Goal: Communication & Community: Answer question/provide support

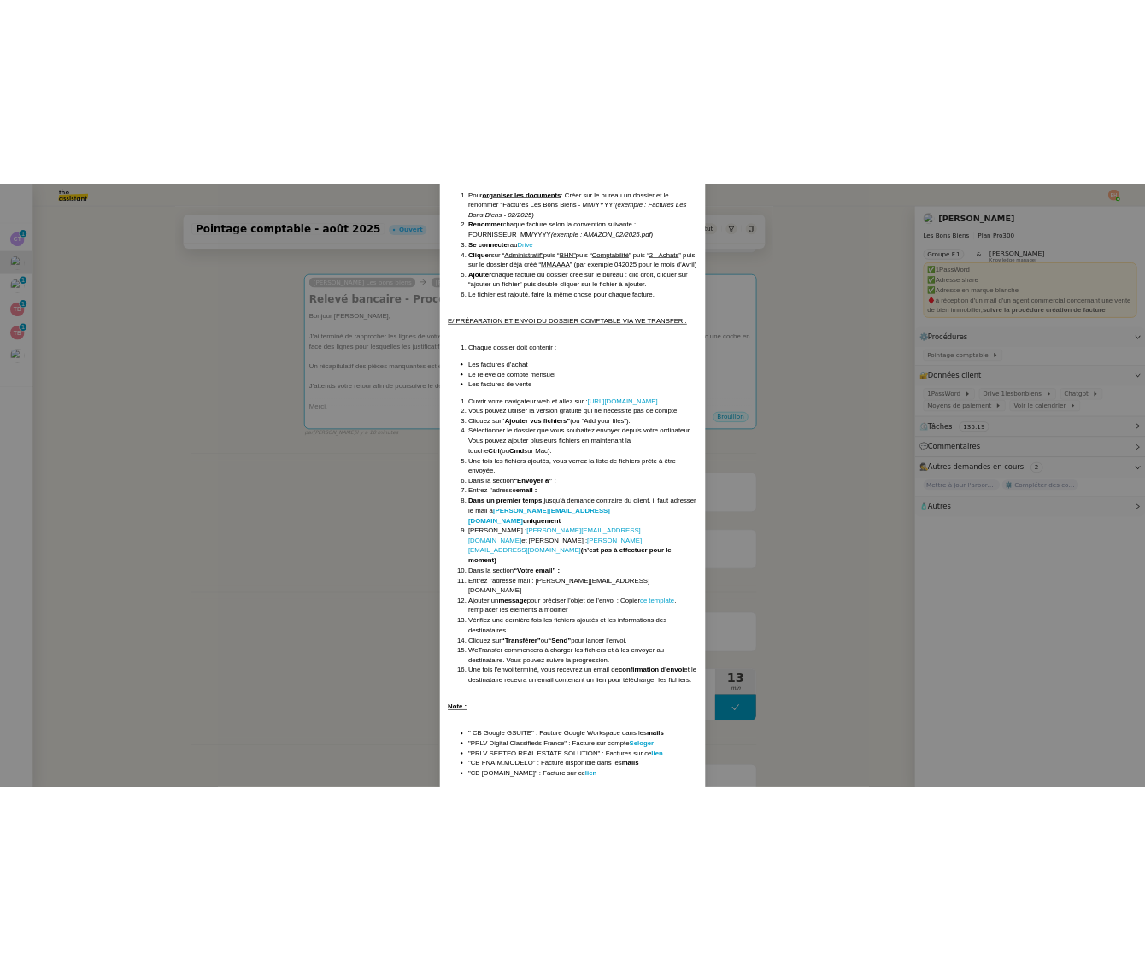
scroll to position [1638, 0]
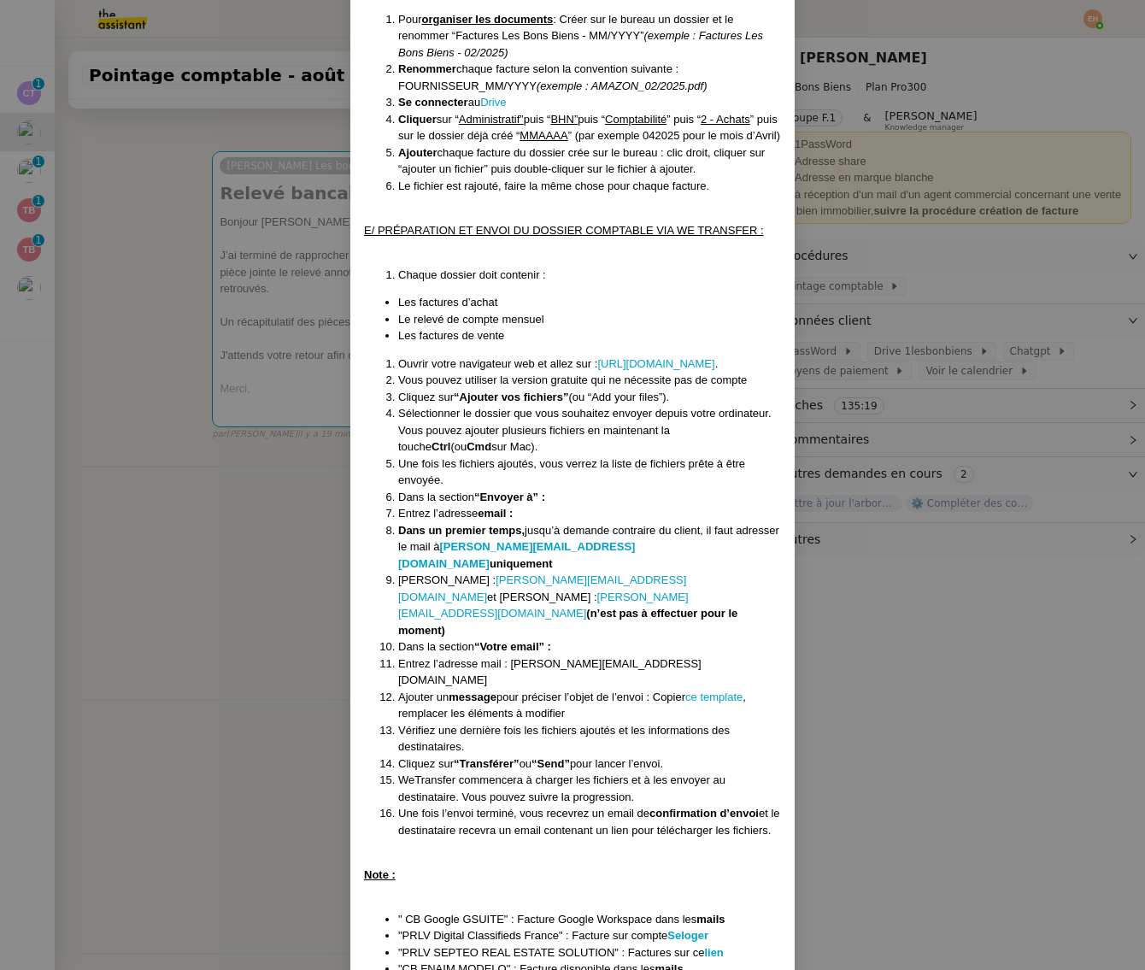
click at [287, 349] on nz-modal-container "Créé le [DATE] MAJ le [DATE] Contexte : Le client souhaite que nous réalisions …" at bounding box center [572, 485] width 1145 height 970
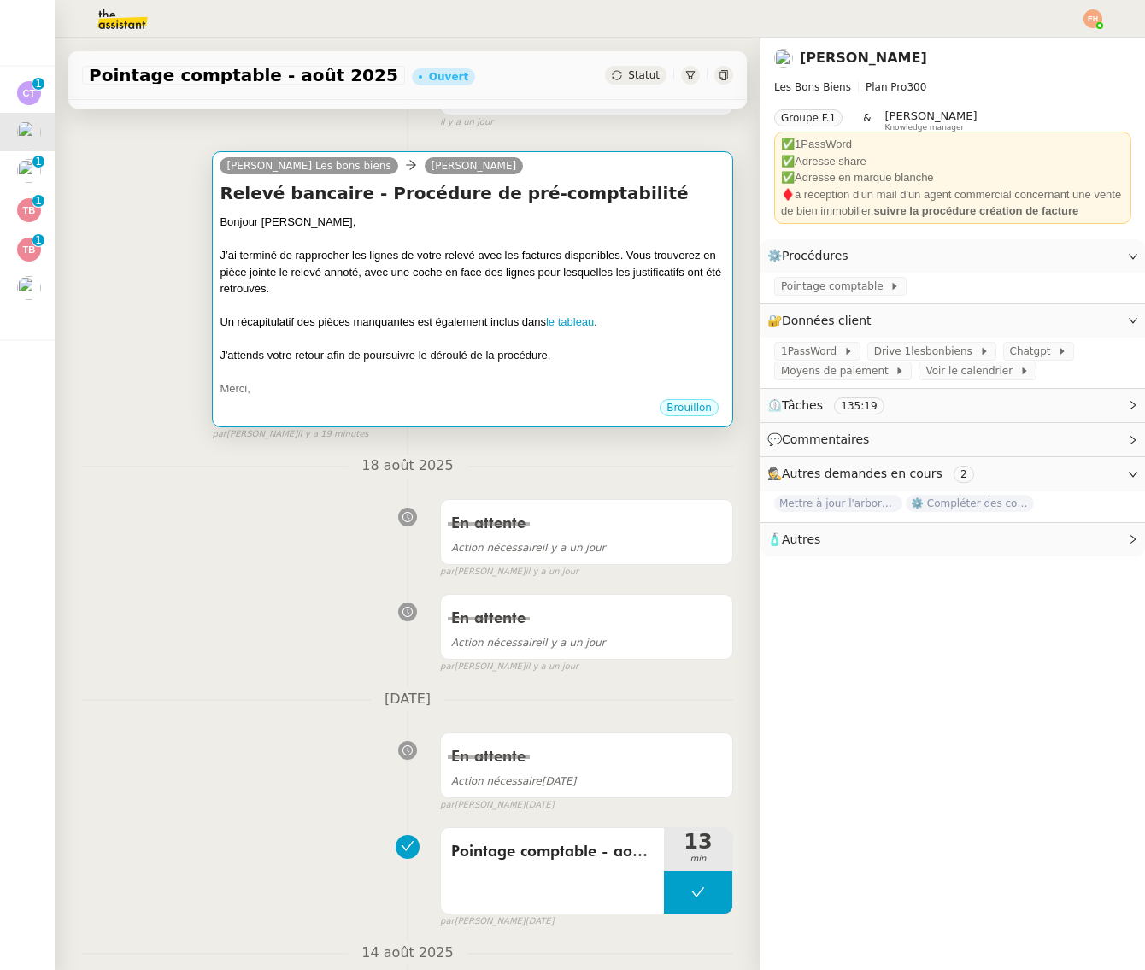
click at [255, 349] on div "J'attends votre retour afin de poursuivre le déroulé de la procédure." at bounding box center [473, 355] width 506 height 17
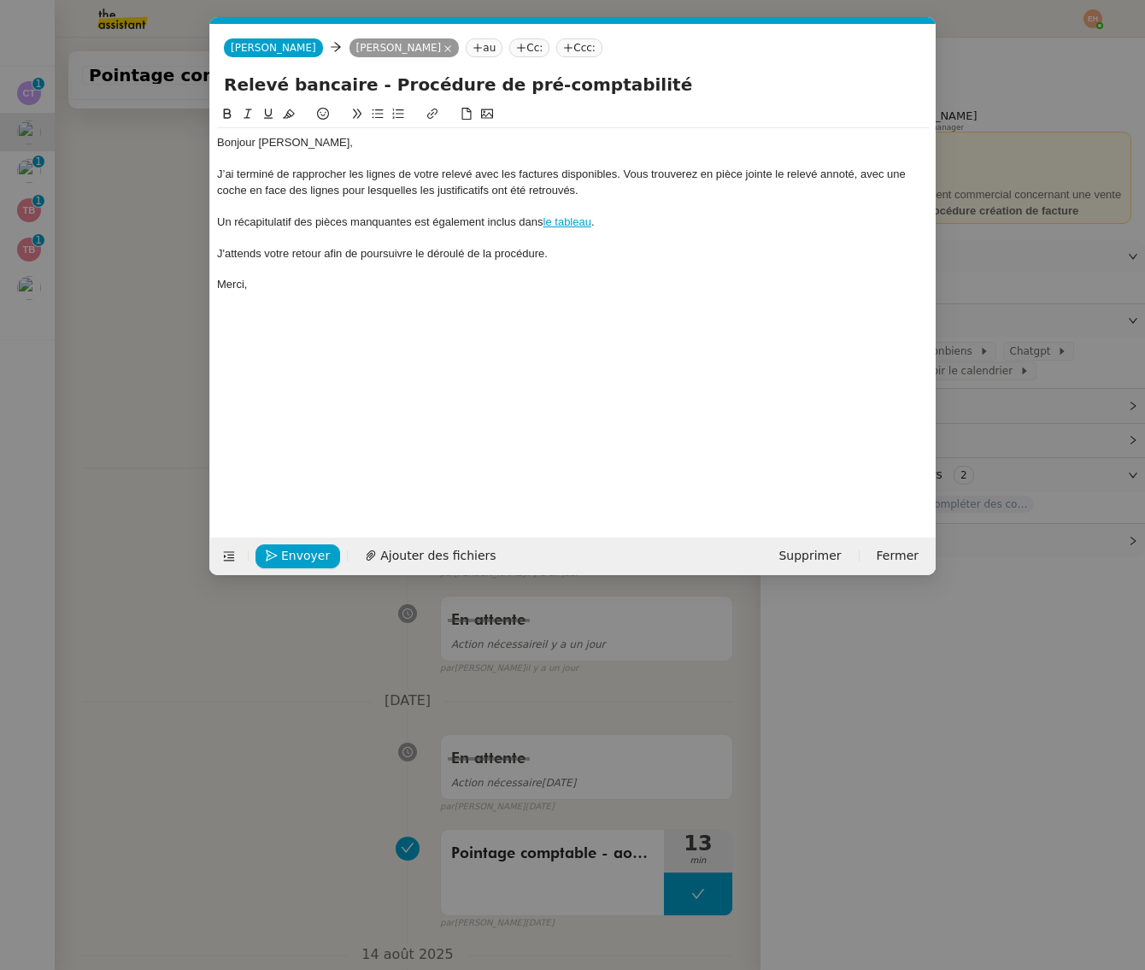
scroll to position [0, 37]
click at [411, 560] on span "Ajouter des fichiers" at bounding box center [437, 556] width 115 height 20
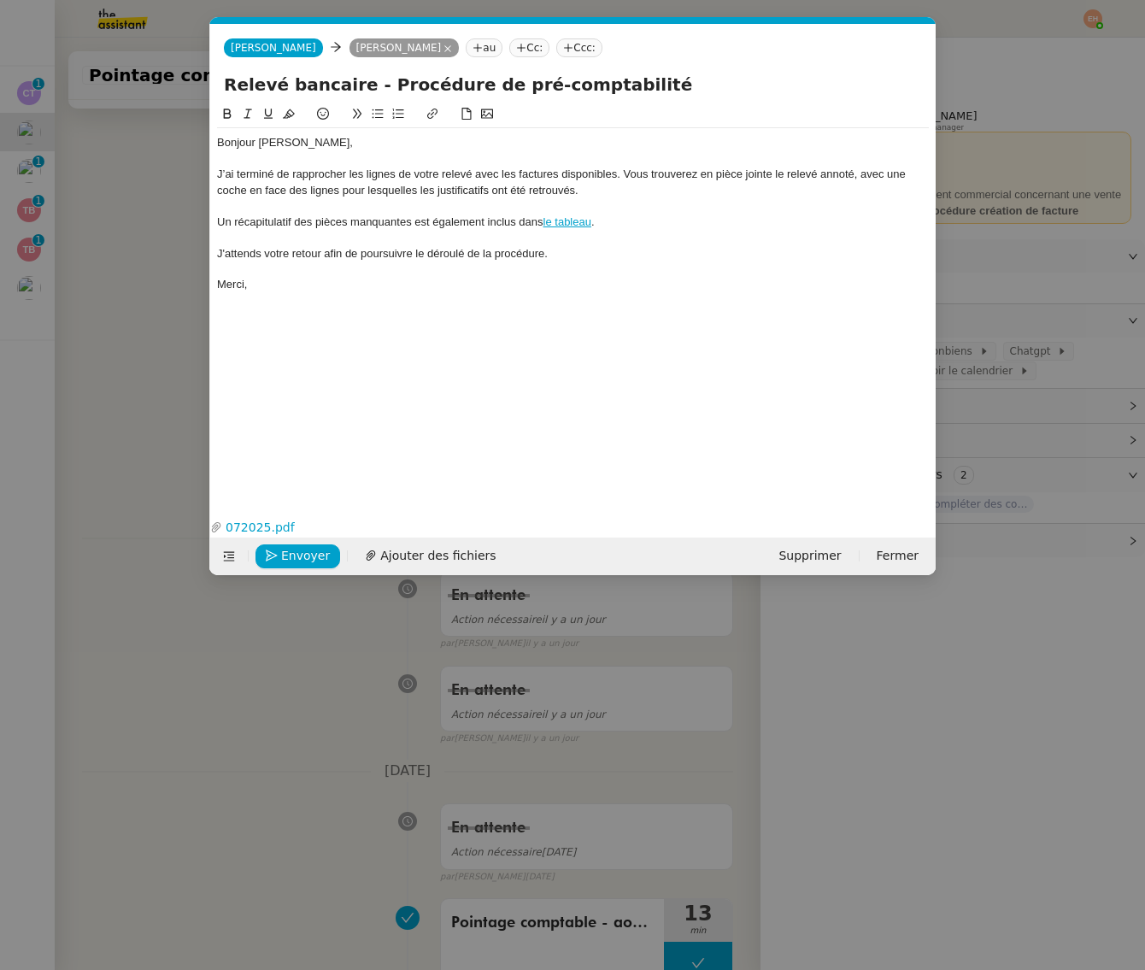
click at [480, 180] on div "J’ai terminé de rapprocher les lignes de votre relevé avec les factures disponi…" at bounding box center [573, 183] width 712 height 32
click at [838, 176] on div "J’ai terminé de rapprocher les lignes de votre relevé avec les factures disponi…" at bounding box center [573, 183] width 712 height 32
click at [240, 194] on div "J’ai terminé de rapprocher les lignes de votre relevé avec les factures disponi…" at bounding box center [573, 183] width 712 height 32
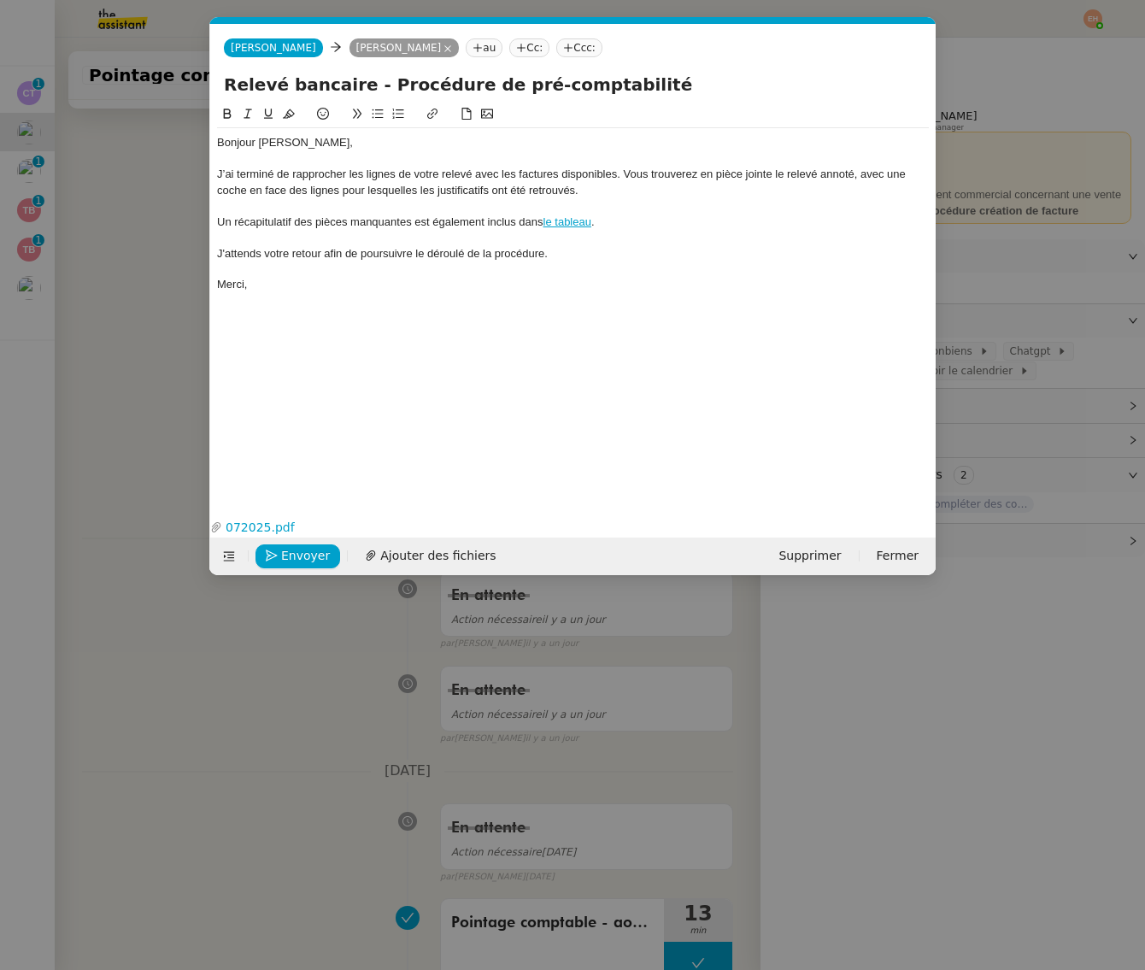
click at [829, 171] on div "J’ai terminé de rapprocher les lignes de votre relevé avec les factures disponi…" at bounding box center [573, 183] width 712 height 32
click at [822, 174] on div "J’ai terminé de rapprocher les lignes de votre relevé avec les factures disponi…" at bounding box center [573, 183] width 712 height 32
drag, startPoint x: 823, startPoint y: 173, endPoint x: 290, endPoint y: 188, distance: 534.1
click at [290, 188] on div "J’ai terminé de rapprocher les lignes de votre relevé avec les factures disponi…" at bounding box center [573, 183] width 712 height 32
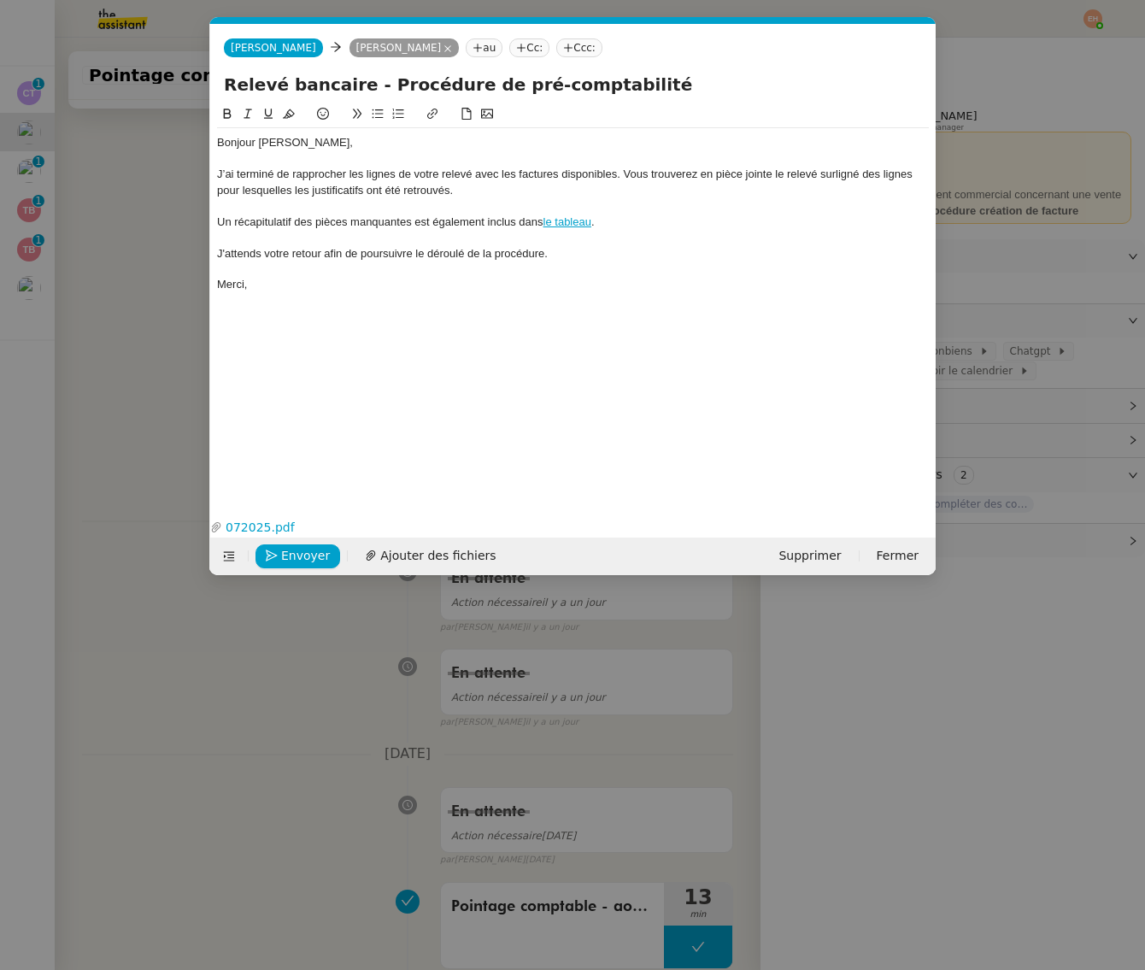
click at [864, 173] on div "J’ai terminé de rapprocher les lignes de votre relevé avec les factures disponi…" at bounding box center [573, 183] width 712 height 32
click at [638, 206] on div at bounding box center [573, 205] width 712 height 15
click at [279, 563] on button "Envoyer" at bounding box center [297, 556] width 85 height 24
click at [279, 563] on button "Confirmer l'envoi" at bounding box center [324, 556] width 138 height 24
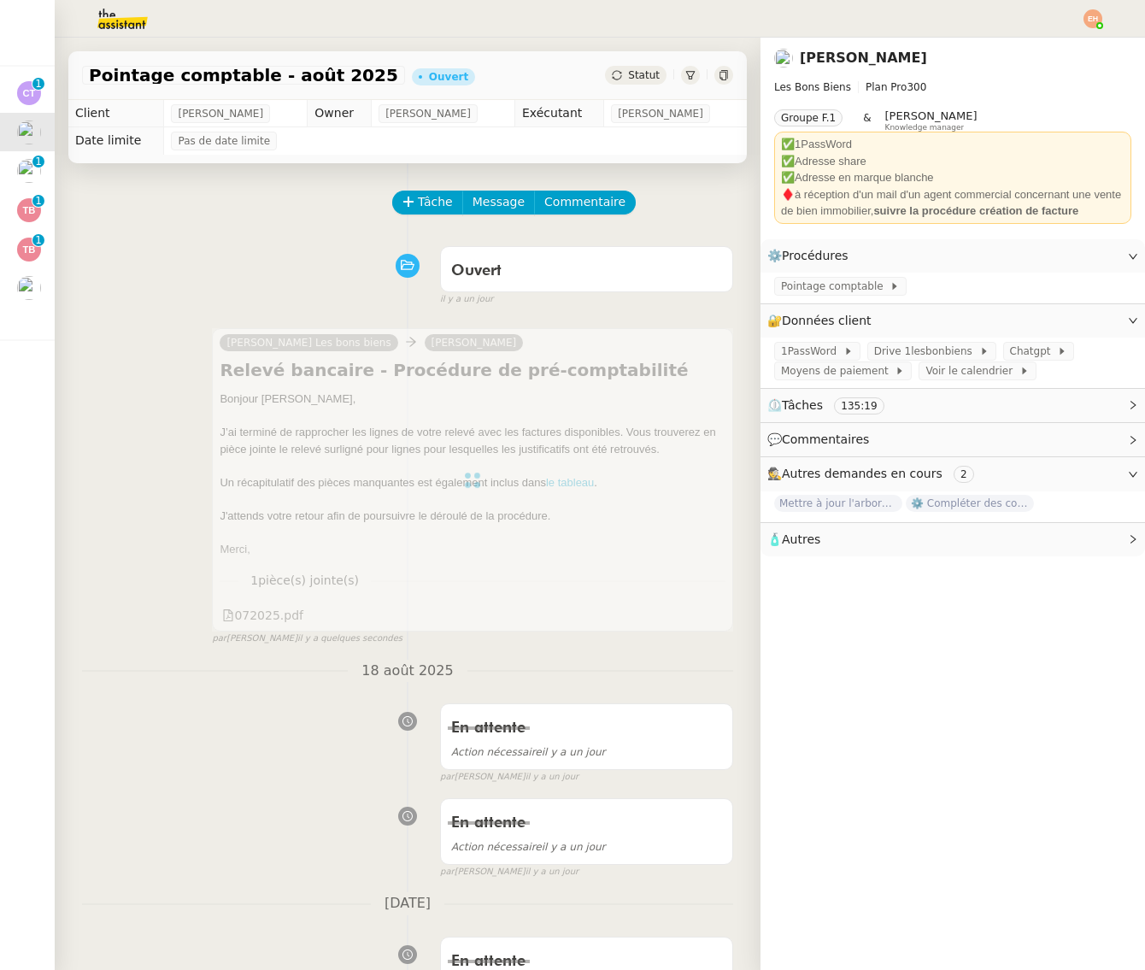
scroll to position [0, 0]
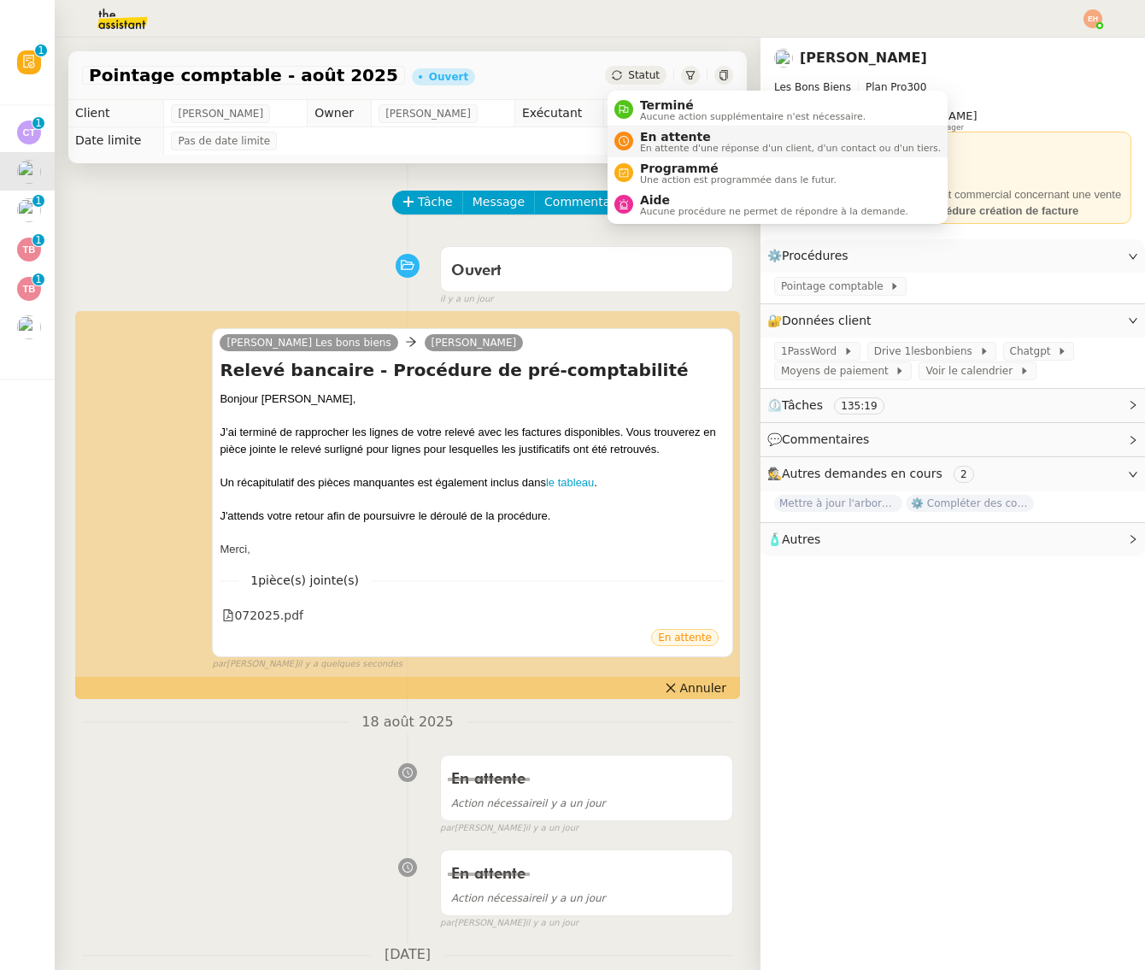
click at [640, 134] on span "En attente" at bounding box center [790, 137] width 301 height 14
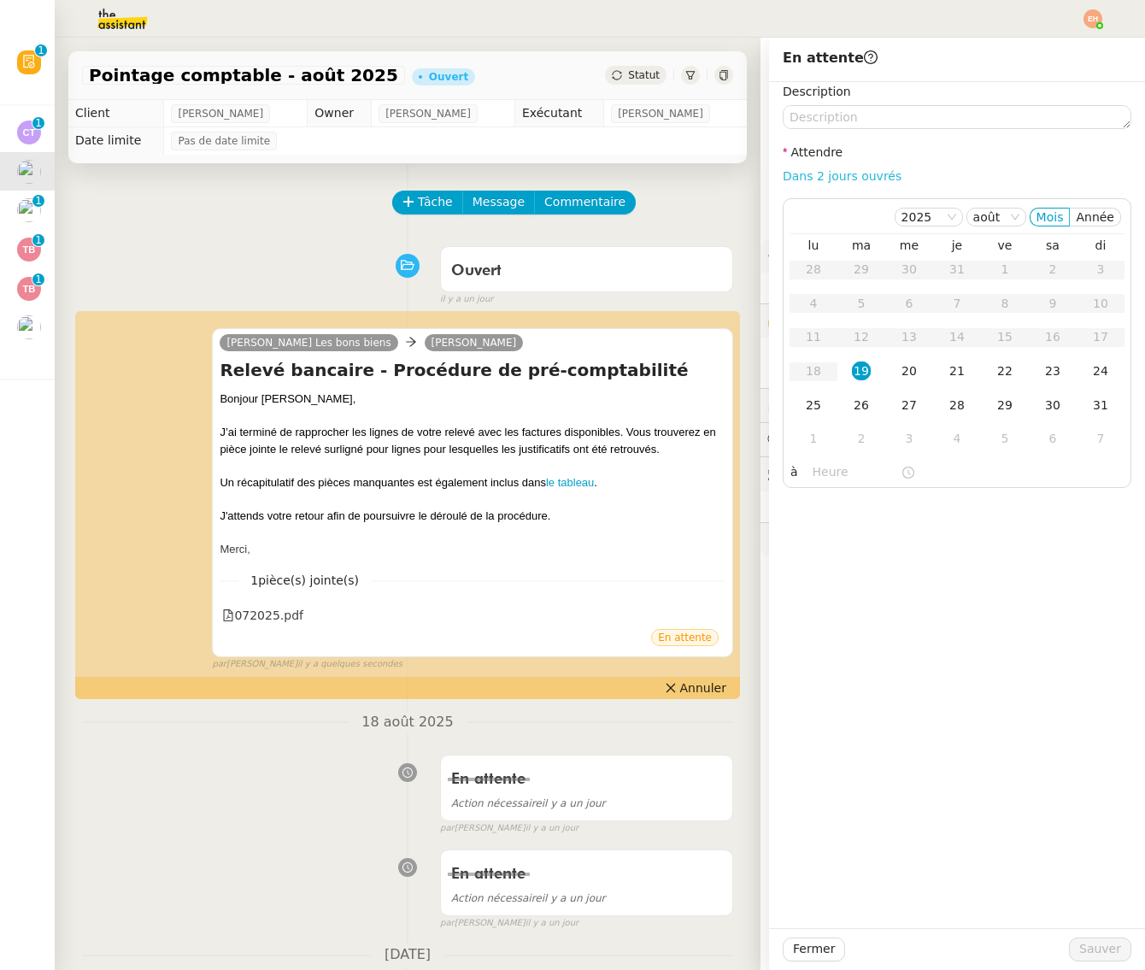
click at [812, 173] on link "Dans 2 jours ouvrés" at bounding box center [841, 176] width 119 height 14
type input "07:00"
click at [1087, 952] on span "Sauver" at bounding box center [1100, 949] width 42 height 20
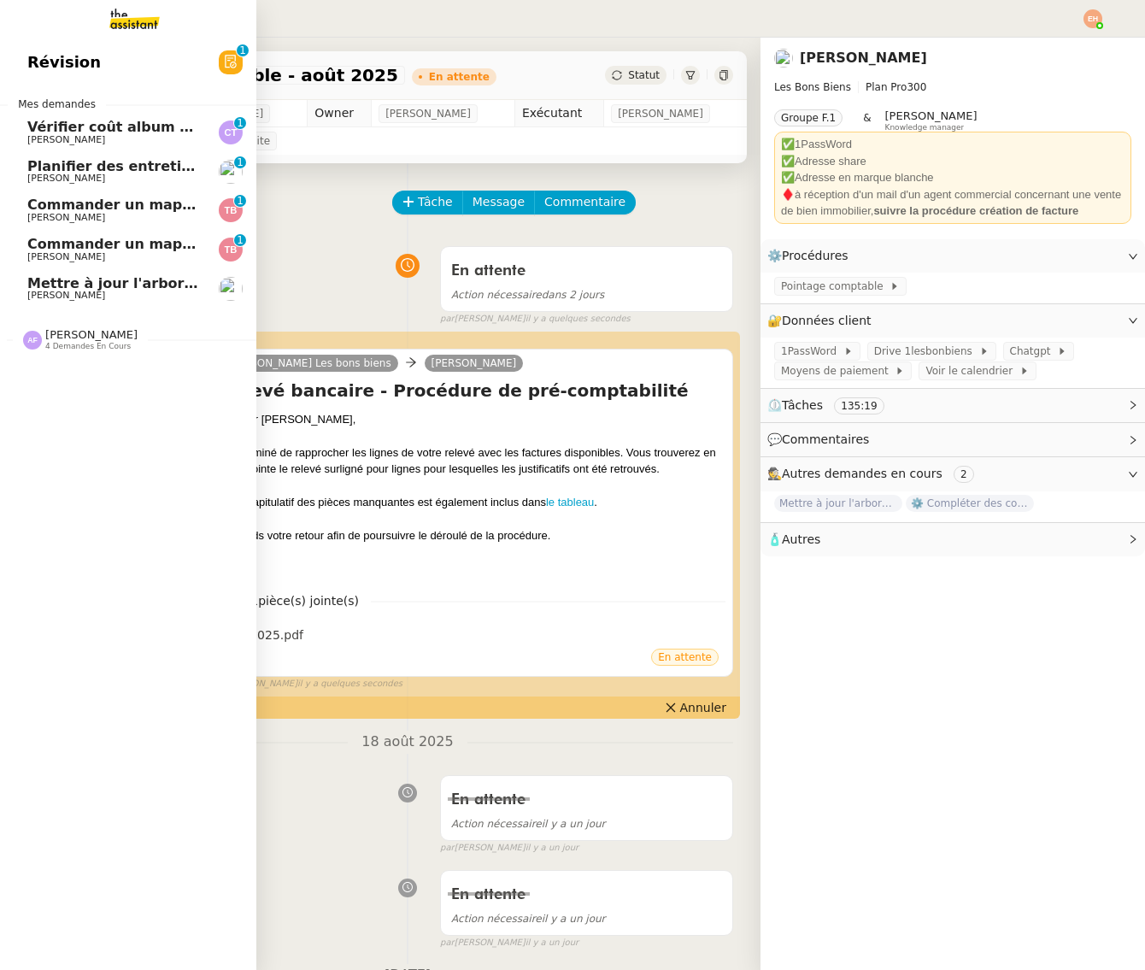
click at [136, 275] on span "Mettre à jour l'arborescence Drive" at bounding box center [159, 283] width 264 height 16
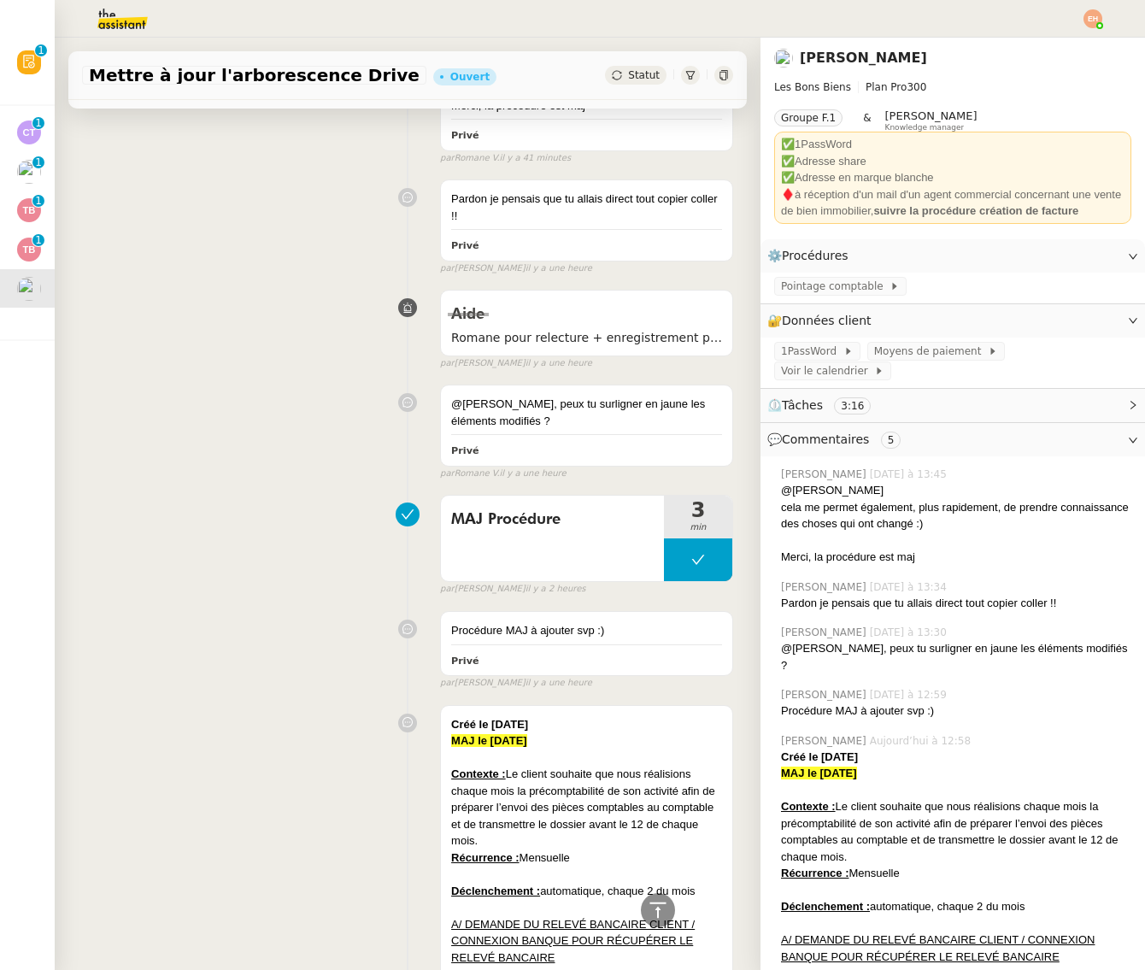
scroll to position [404, 0]
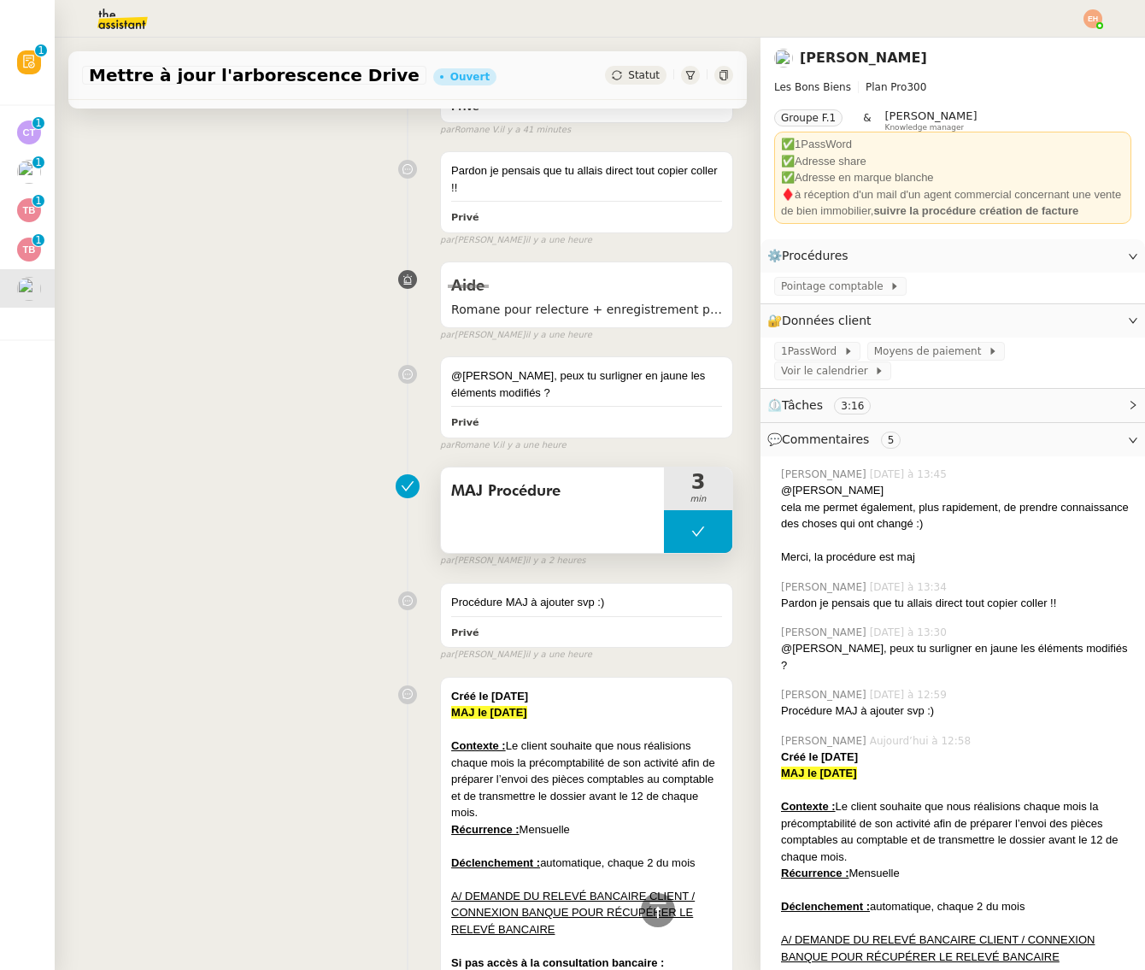
click at [689, 517] on button at bounding box center [698, 531] width 68 height 43
click at [679, 527] on icon at bounding box center [681, 531] width 6 height 9
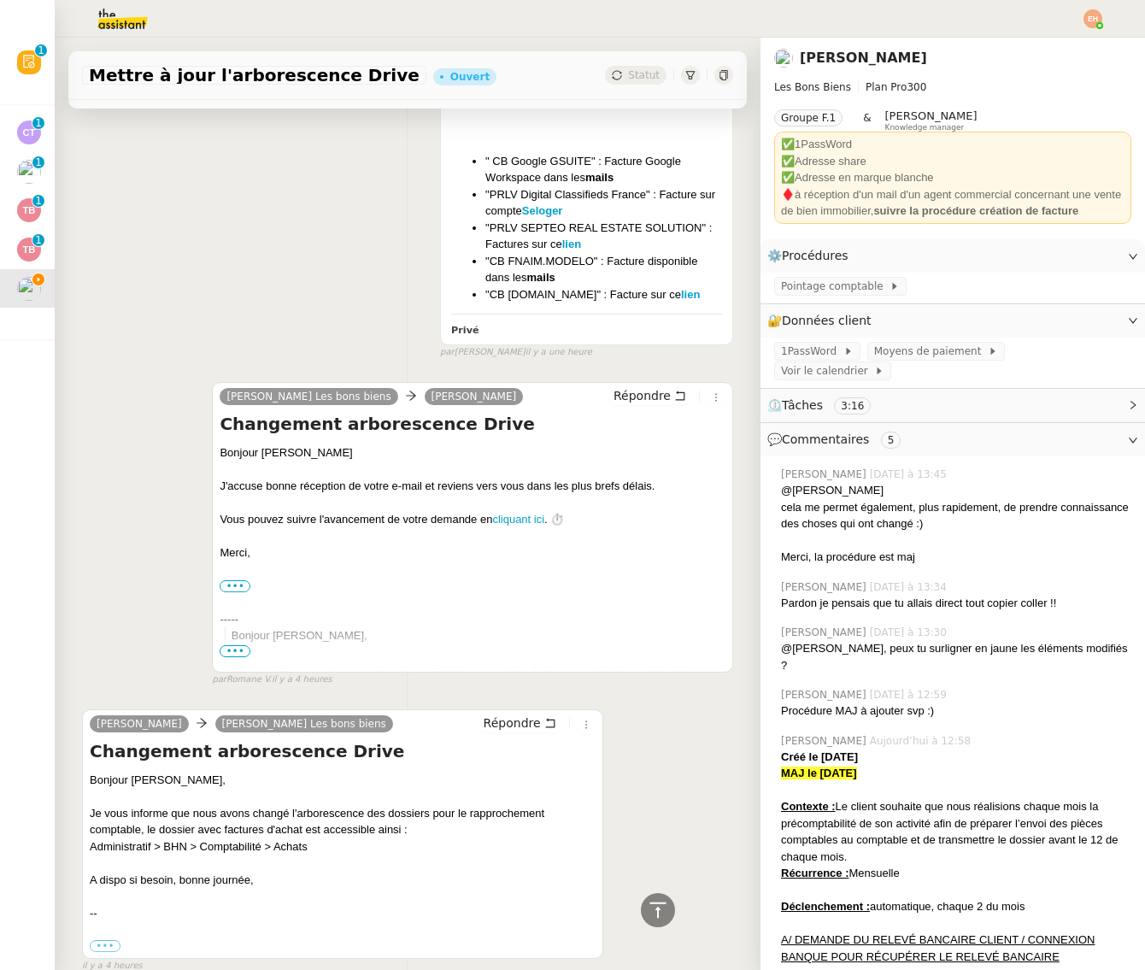
scroll to position [0, 0]
click at [523, 714] on span "Répondre" at bounding box center [511, 722] width 57 height 17
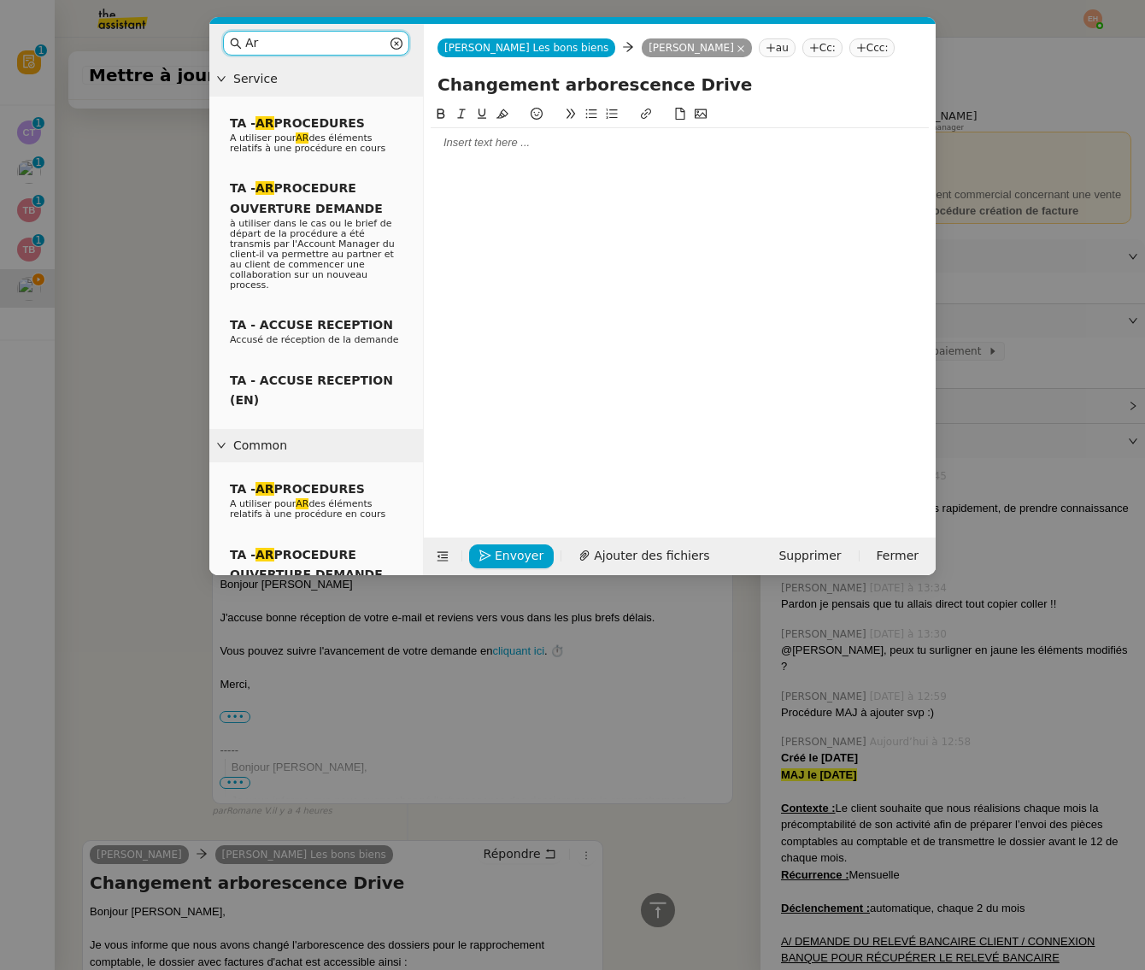
type input "Ar"
click at [575, 118] on icon at bounding box center [571, 114] width 12 height 12
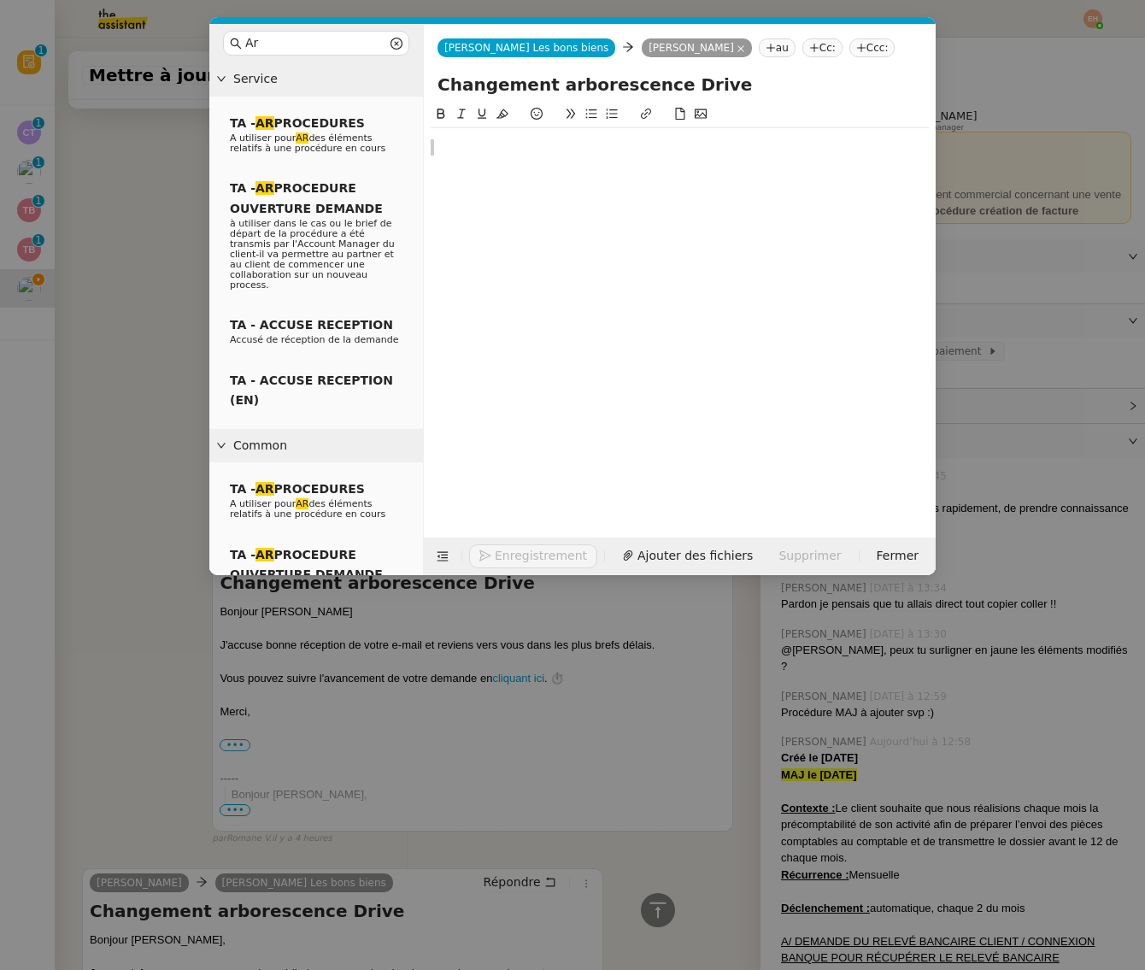
click at [558, 141] on blockquote at bounding box center [680, 146] width 498 height 15
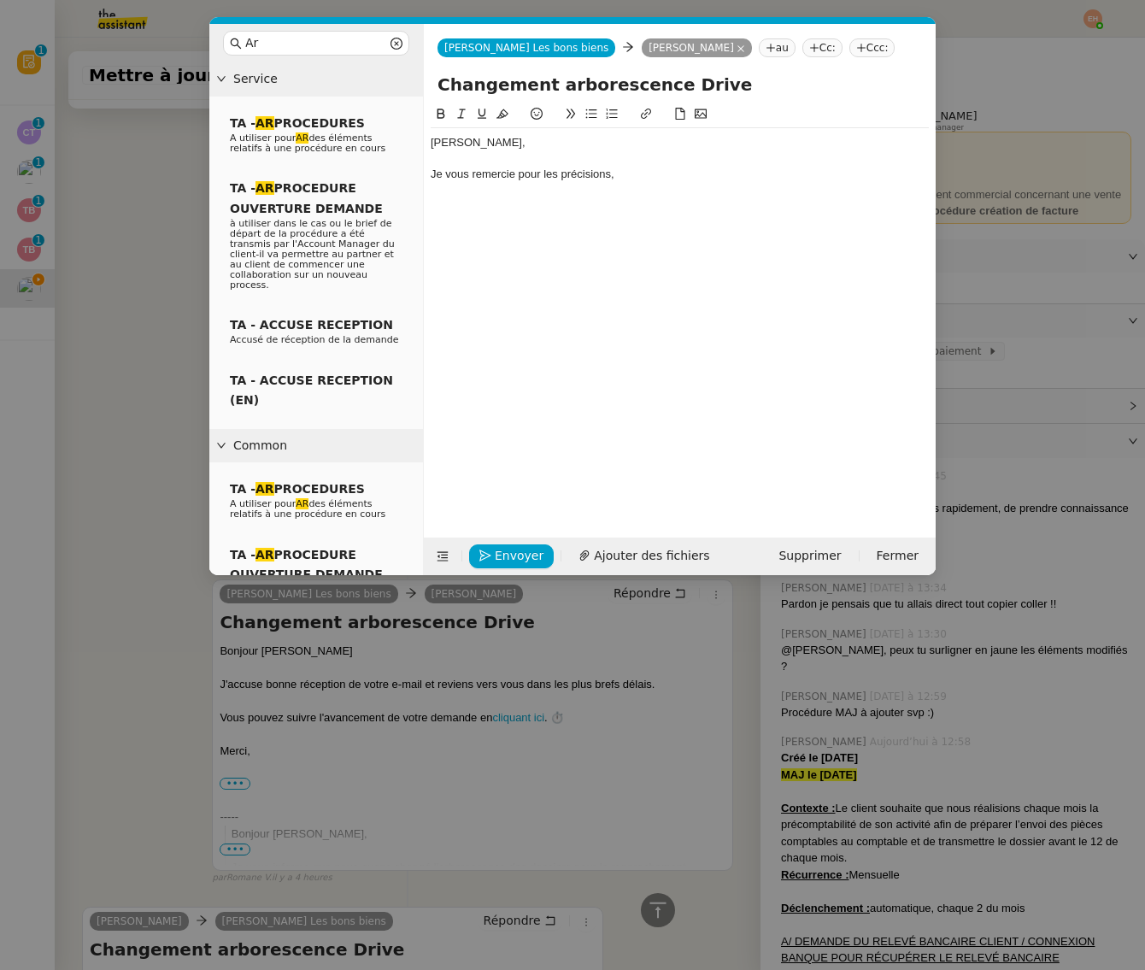
click at [632, 171] on div "Je vous remercie pour les précisions," at bounding box center [680, 174] width 498 height 15
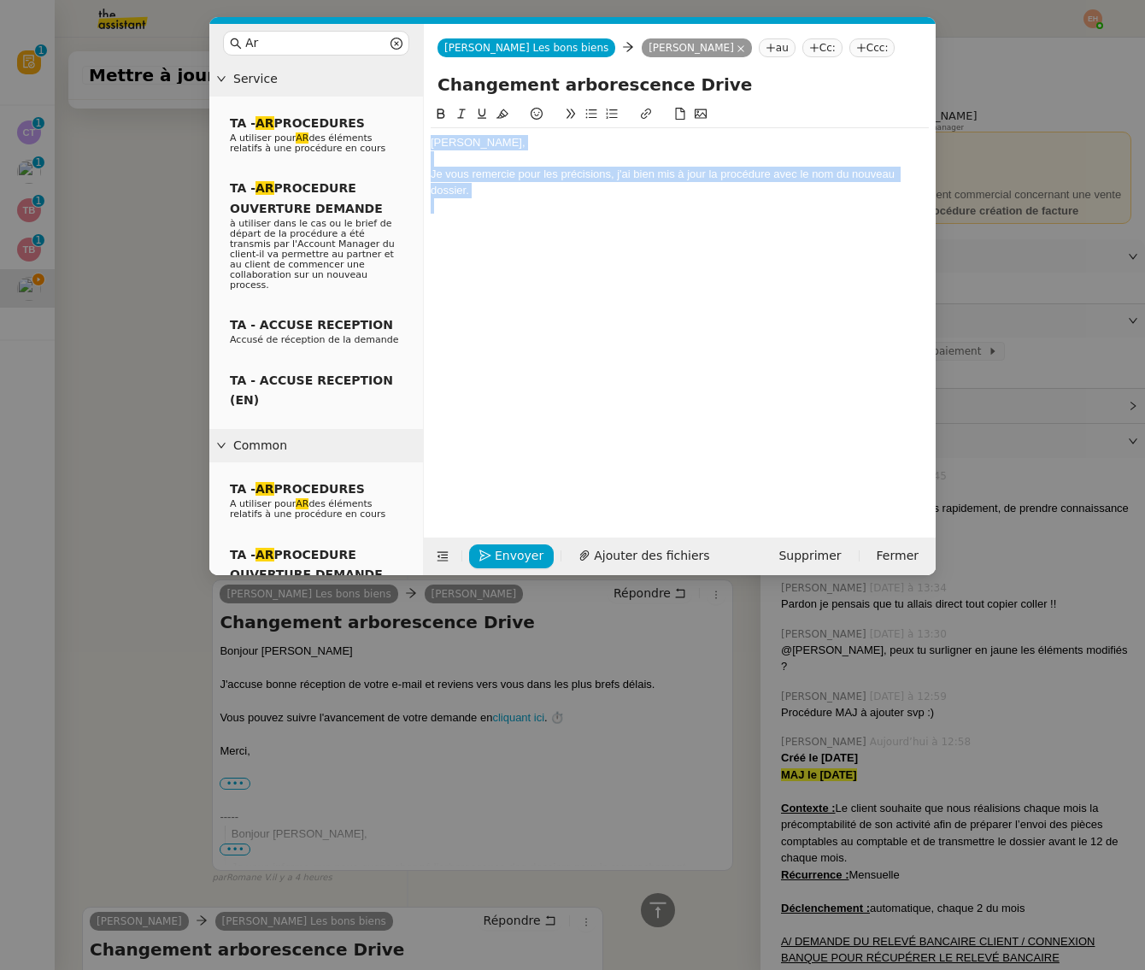
click at [519, 198] on div at bounding box center [680, 205] width 498 height 15
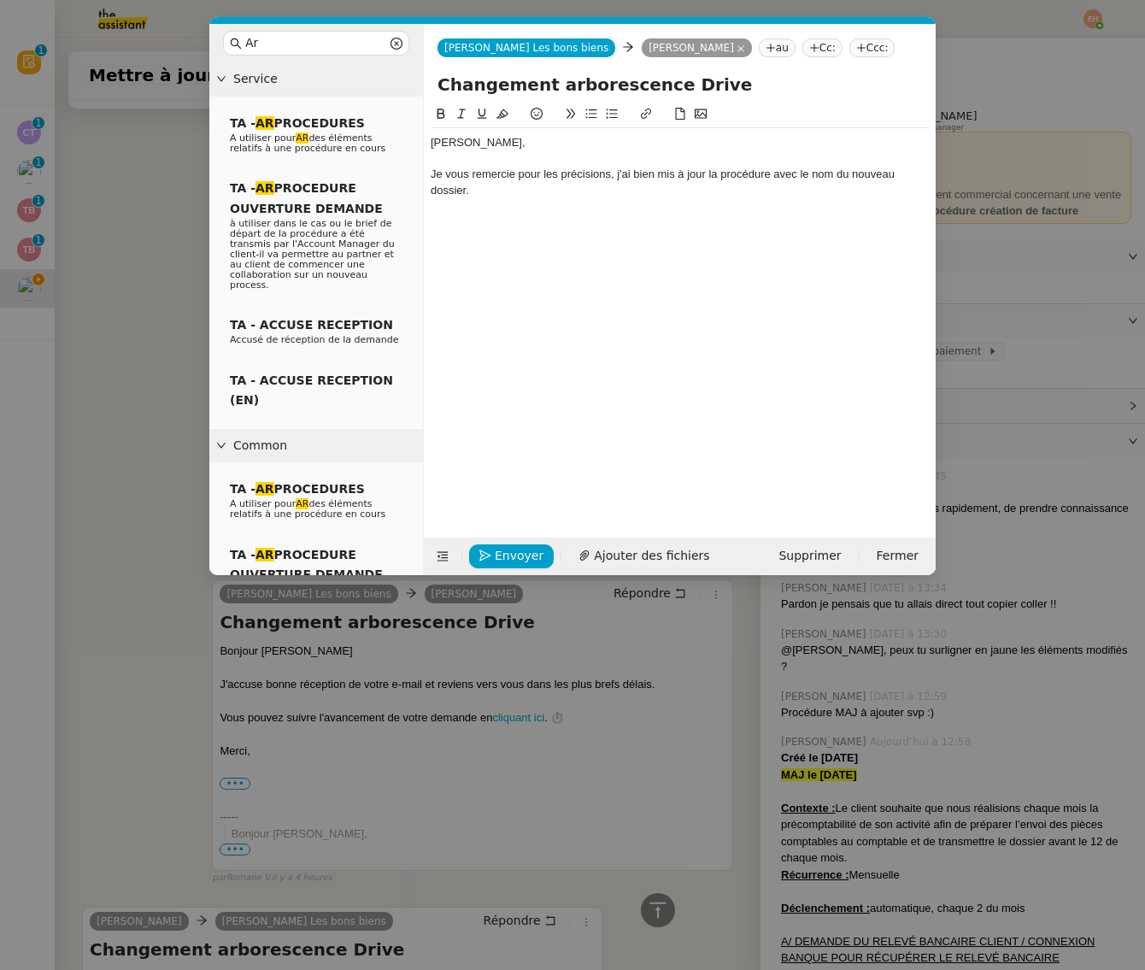
click at [544, 179] on div "Je vous remercie pour les précisions, j'ai bien mis à jour la procédure avec le…" at bounding box center [680, 183] width 498 height 32
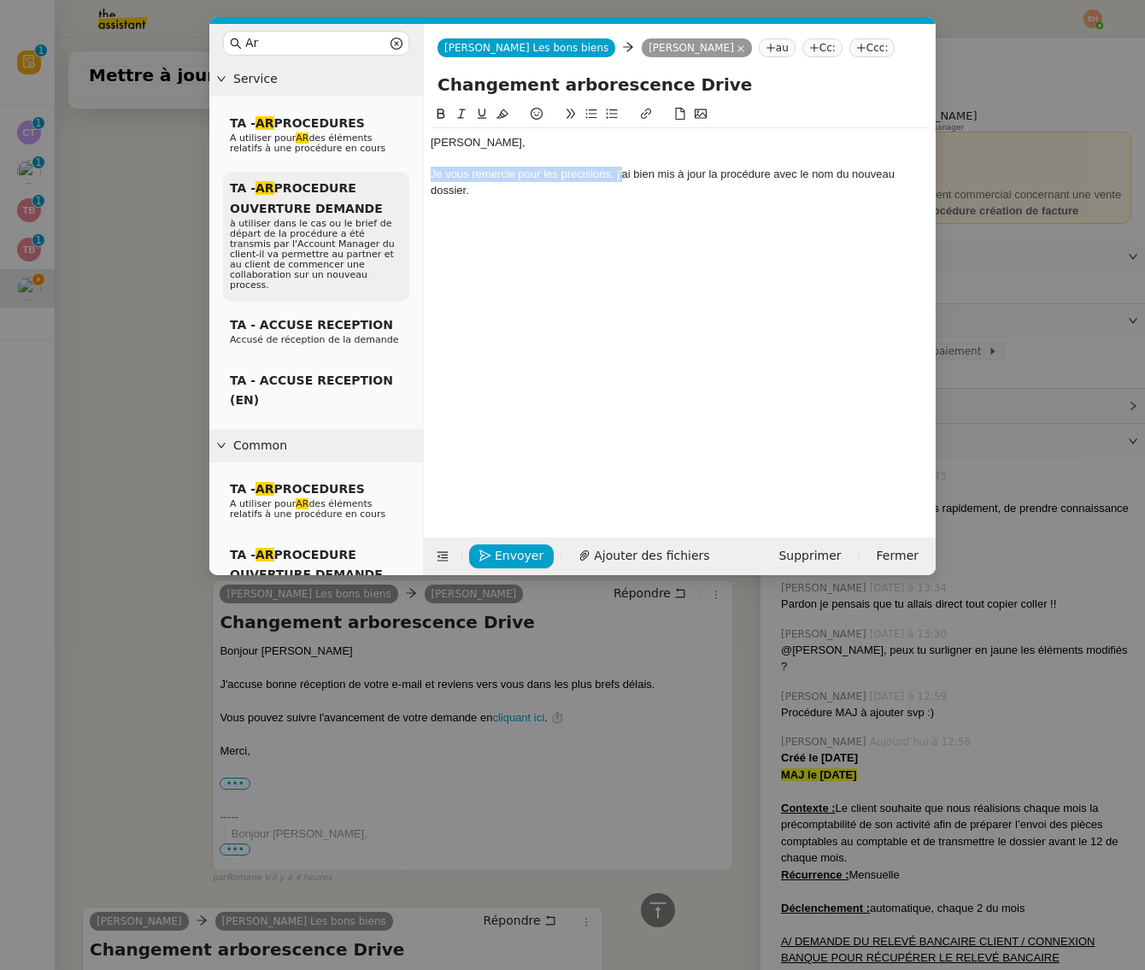
drag, startPoint x: 622, startPoint y: 172, endPoint x: 407, endPoint y: 177, distance: 214.5
click at [407, 177] on nz-layout "Ar Service TA - AR PROCEDURES A utiliser pour AR des éléments relatifs à une pr…" at bounding box center [572, 299] width 726 height 551
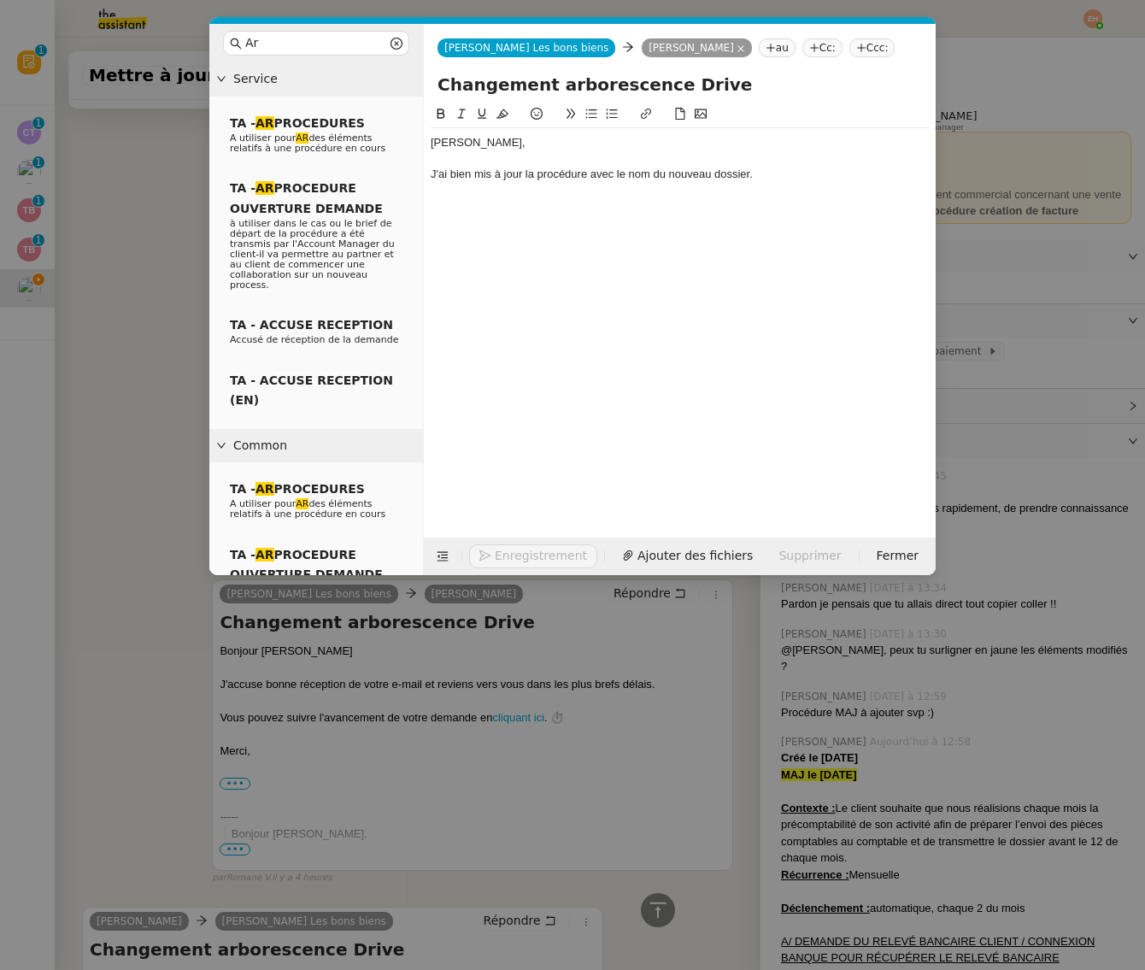
click at [799, 171] on div "J'ai bien mis à jour la procédure avec le nom du nouveau dossier." at bounding box center [680, 174] width 498 height 15
click at [597, 170] on div "J'ai bien mis à jour la procédure avec le nom du nouveau dossier." at bounding box center [680, 174] width 498 height 15
click at [741, 175] on div "J'ai bien mis à jour la procédure en prenant en compte le nom du nouveau dossie…" at bounding box center [680, 174] width 498 height 15
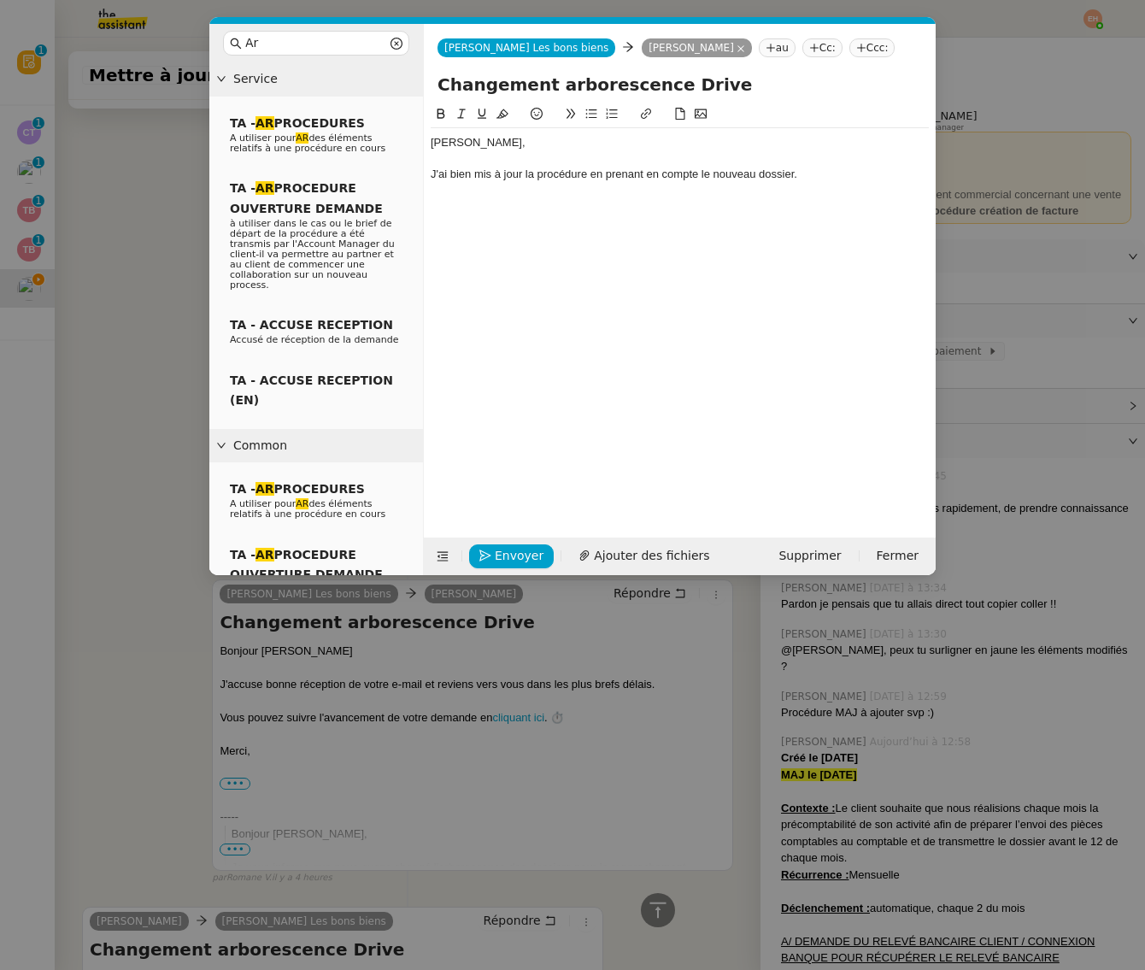
drag, startPoint x: 753, startPoint y: 174, endPoint x: 797, endPoint y: 185, distance: 45.8
click at [753, 174] on div "J'ai bien mis à jour la procédure en prenant en compte le nouveau dossier." at bounding box center [680, 174] width 498 height 15
click at [879, 173] on div "J'ai bien mis à jour la procédure en prenant en compte le nouveau nom du dossie…" at bounding box center [680, 174] width 498 height 15
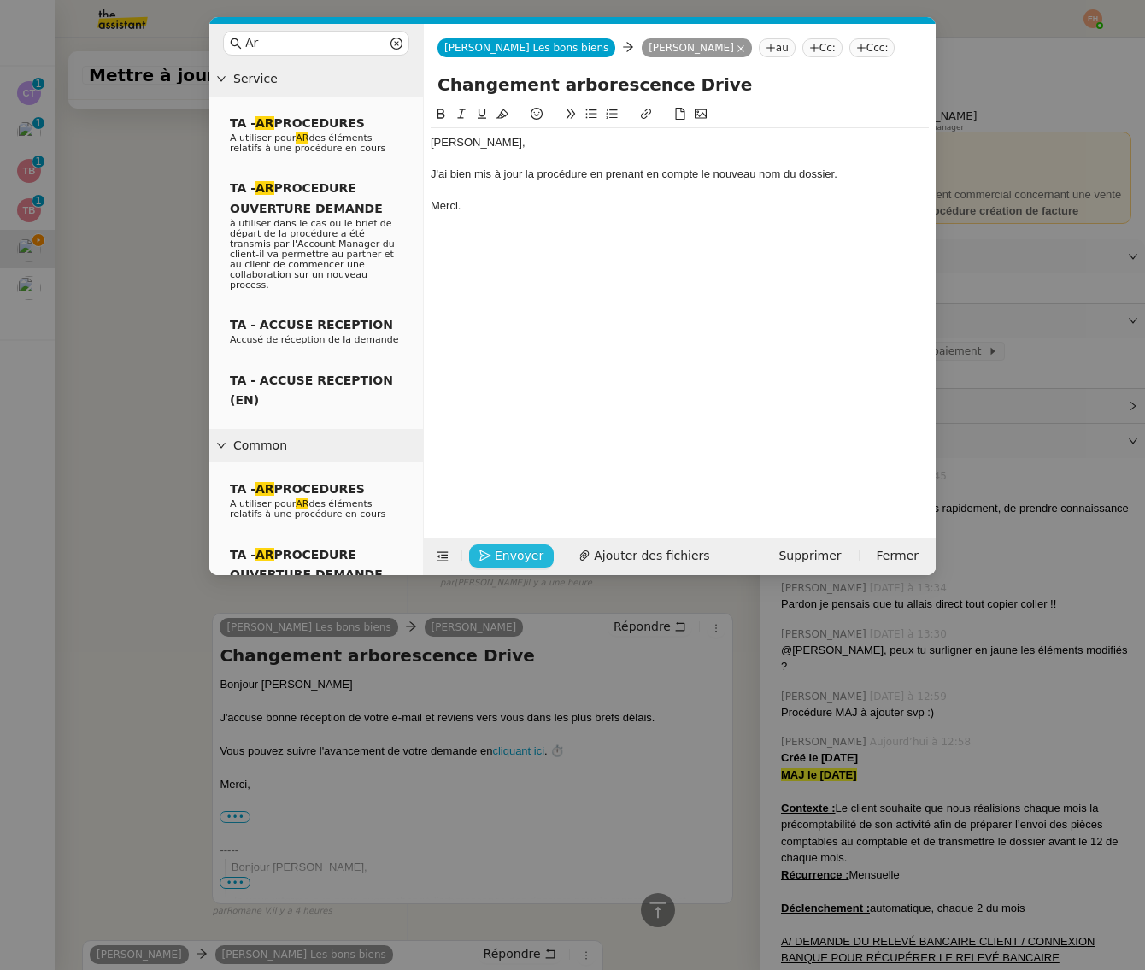
click at [496, 559] on span "Envoyer" at bounding box center [519, 556] width 49 height 20
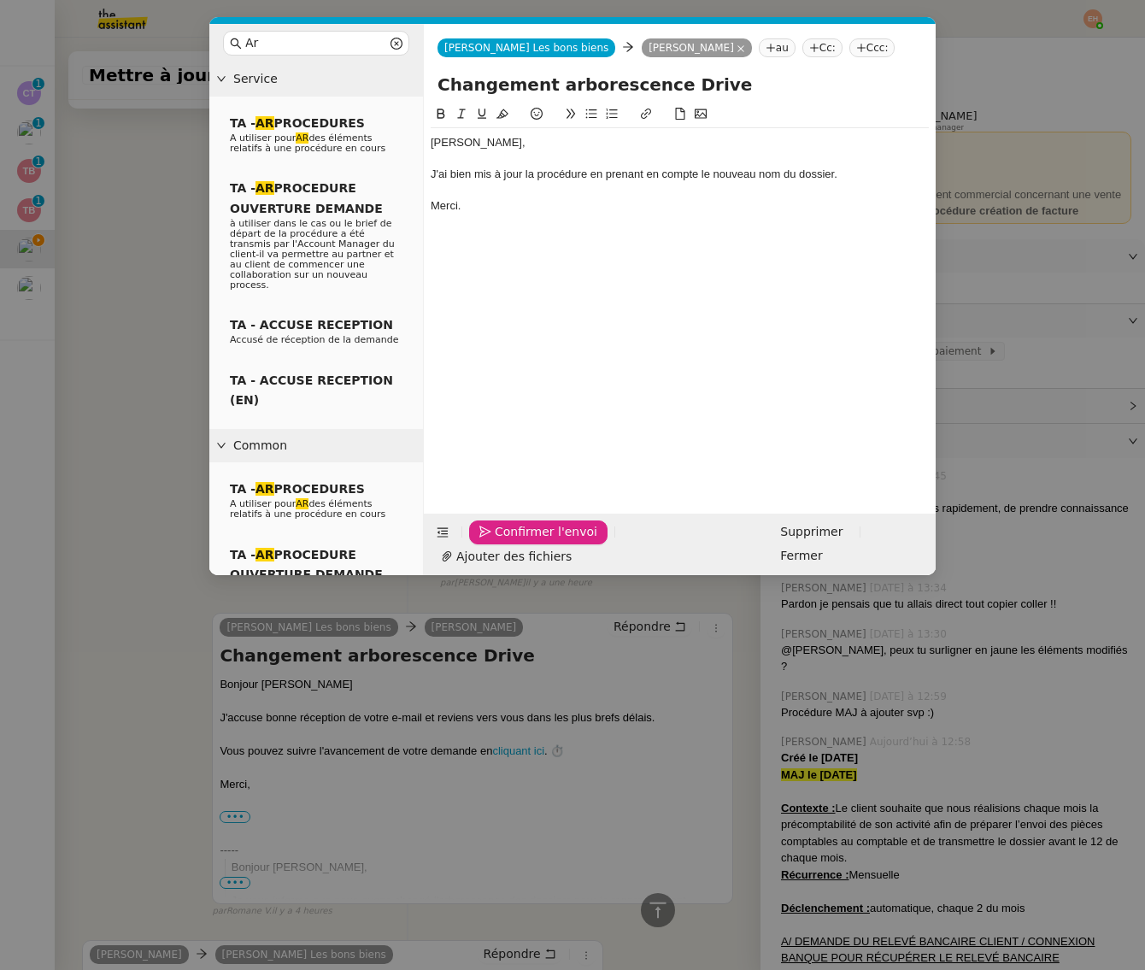
click at [496, 542] on span "Confirmer l'envoi" at bounding box center [546, 532] width 103 height 20
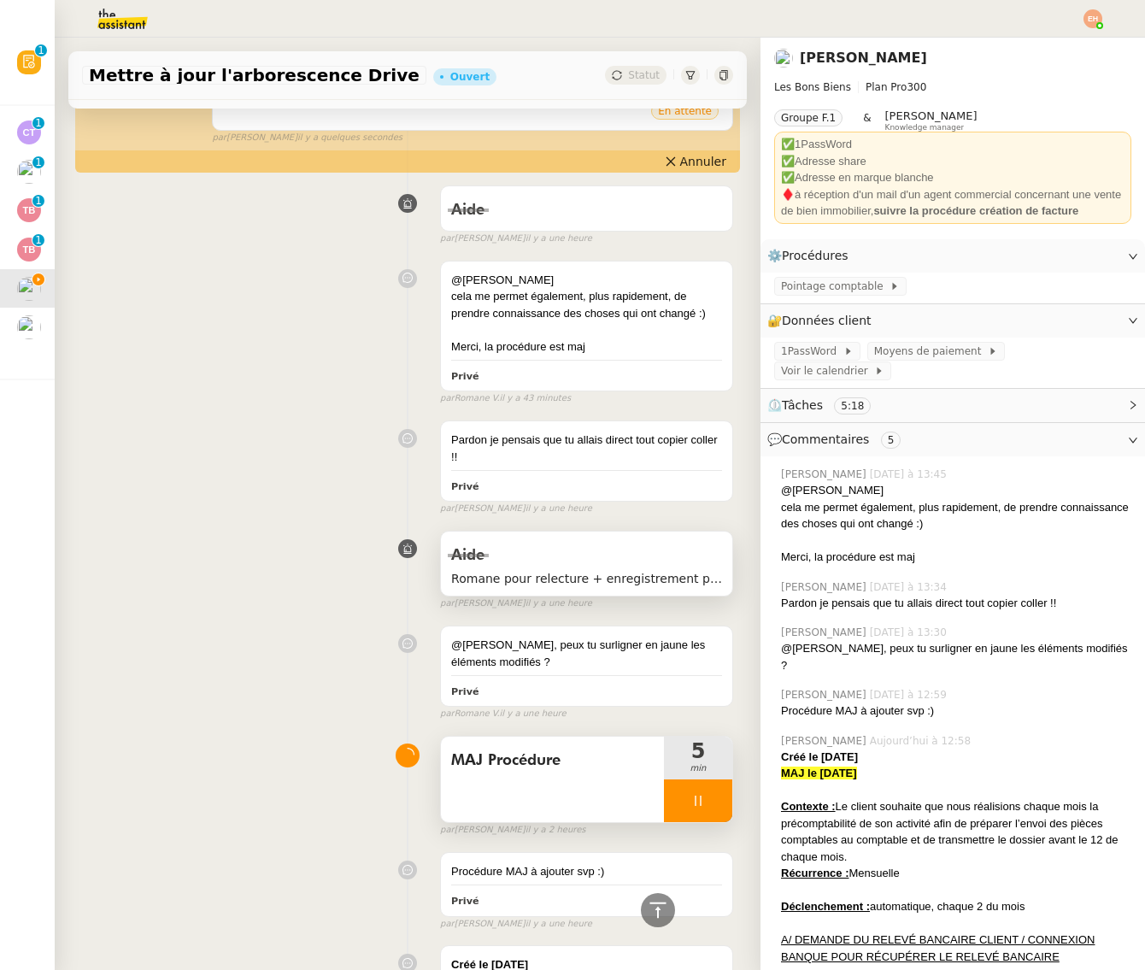
scroll to position [400, 0]
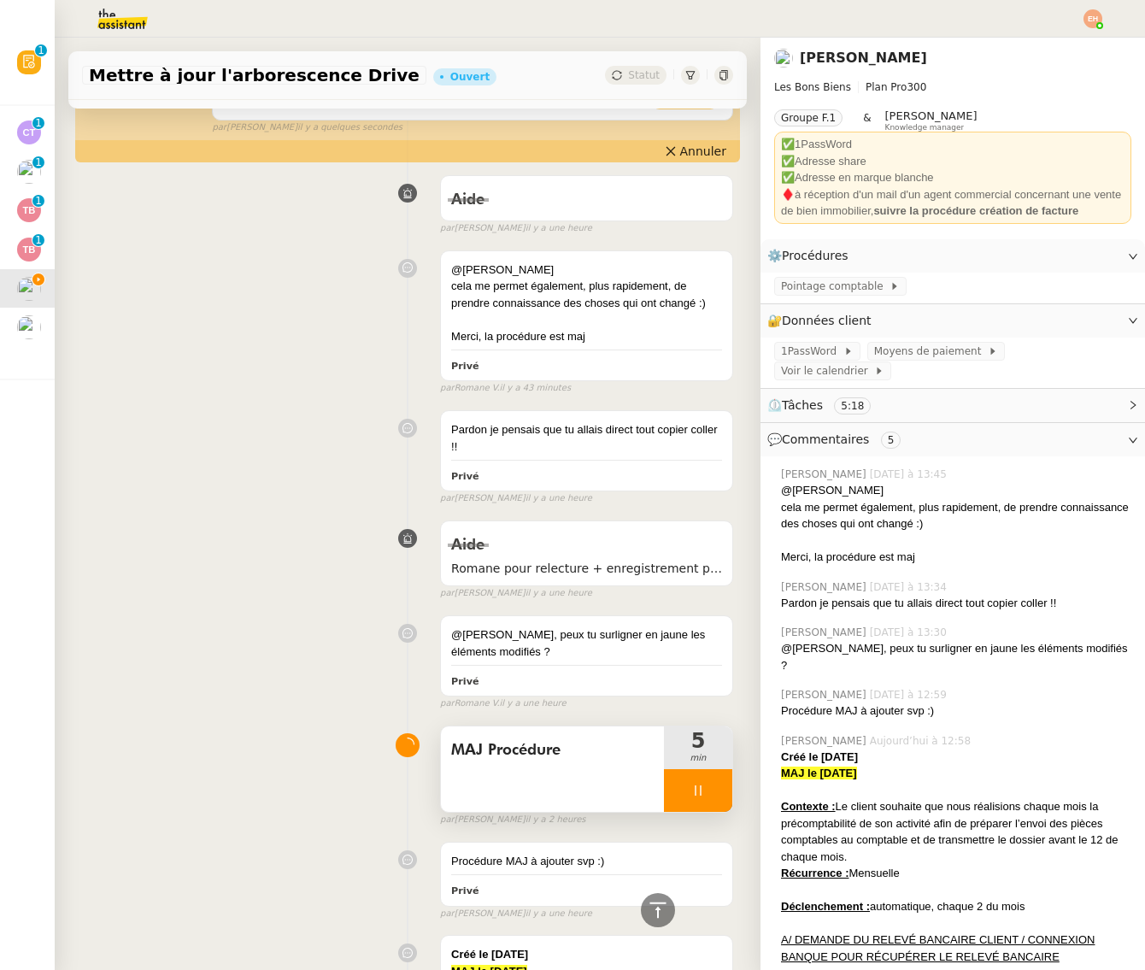
click at [706, 784] on div at bounding box center [698, 790] width 68 height 43
click at [706, 775] on button at bounding box center [715, 790] width 34 height 43
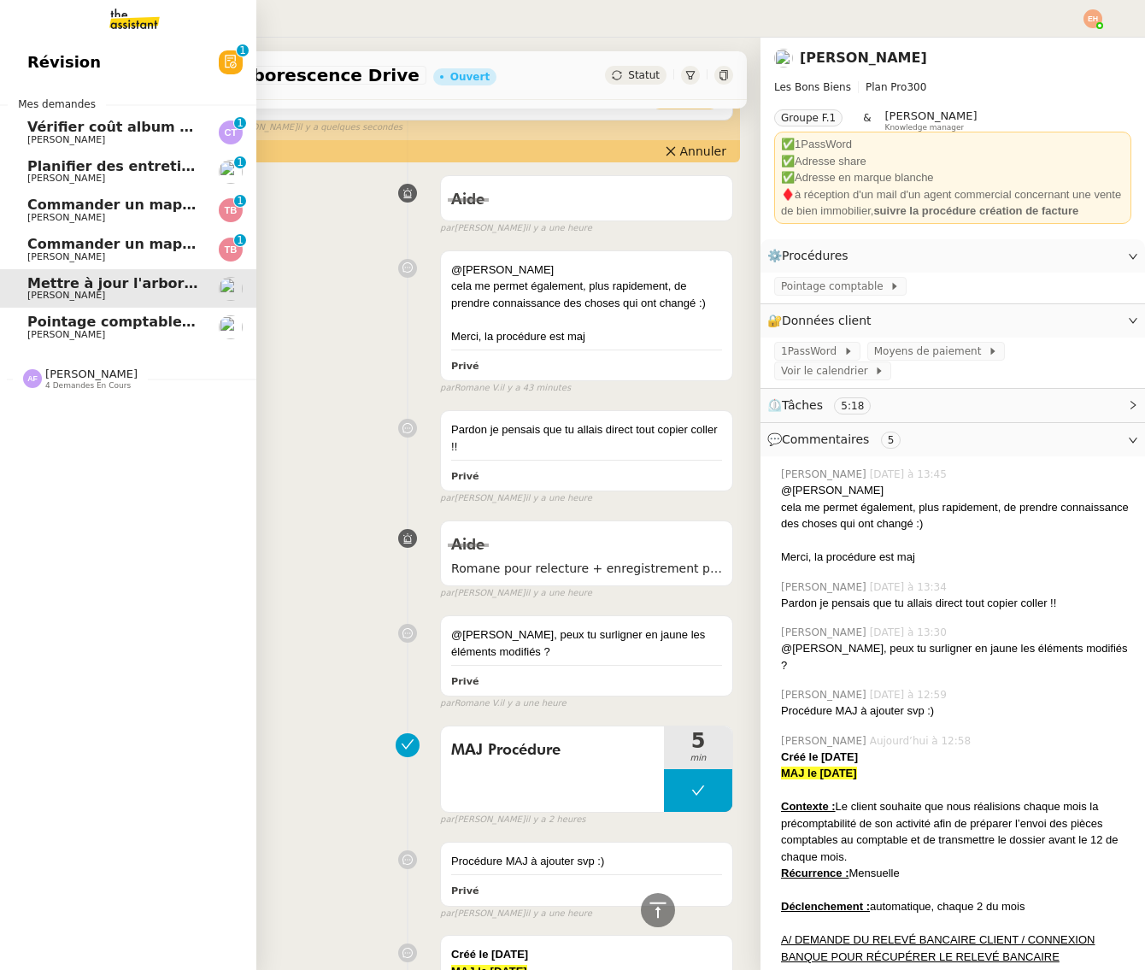
click at [44, 330] on span "[PERSON_NAME]" at bounding box center [66, 334] width 78 height 11
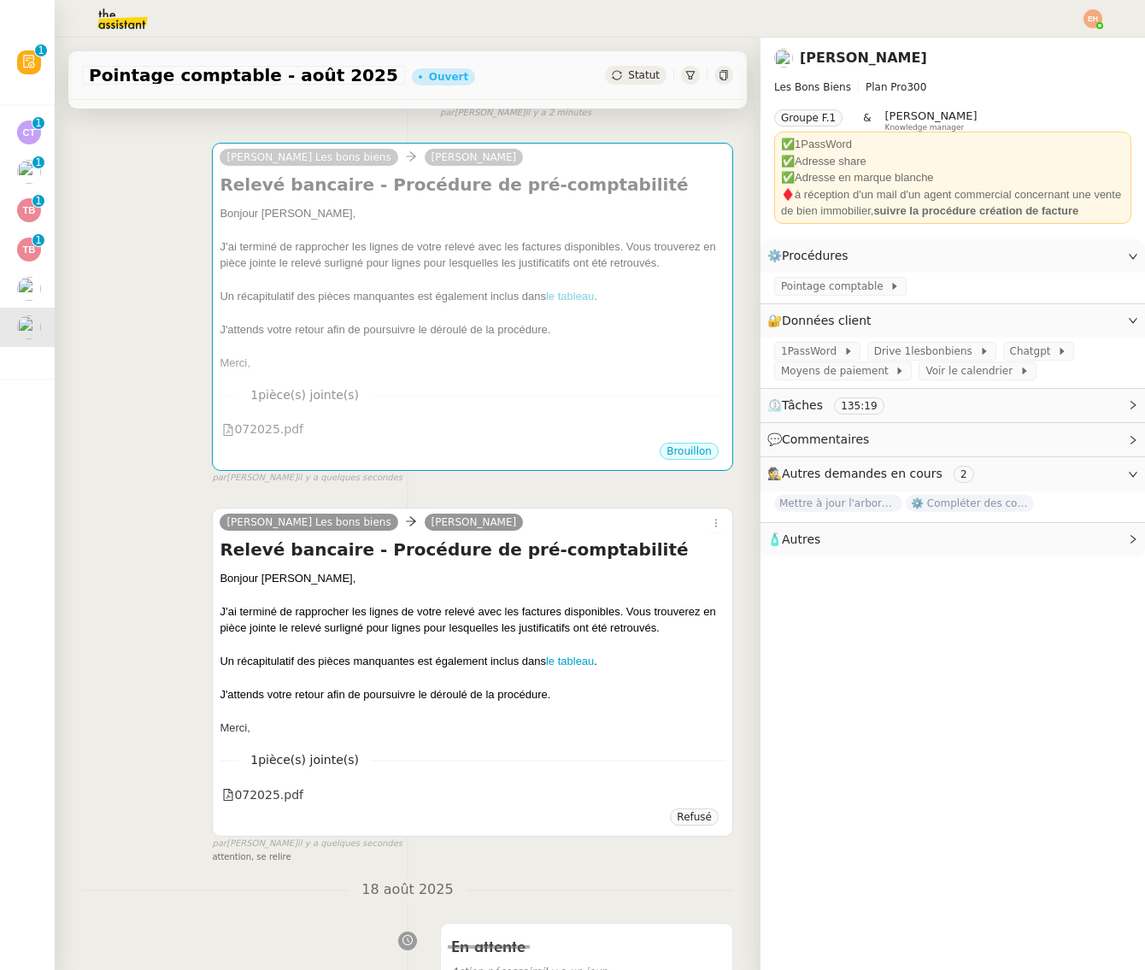
scroll to position [312, 0]
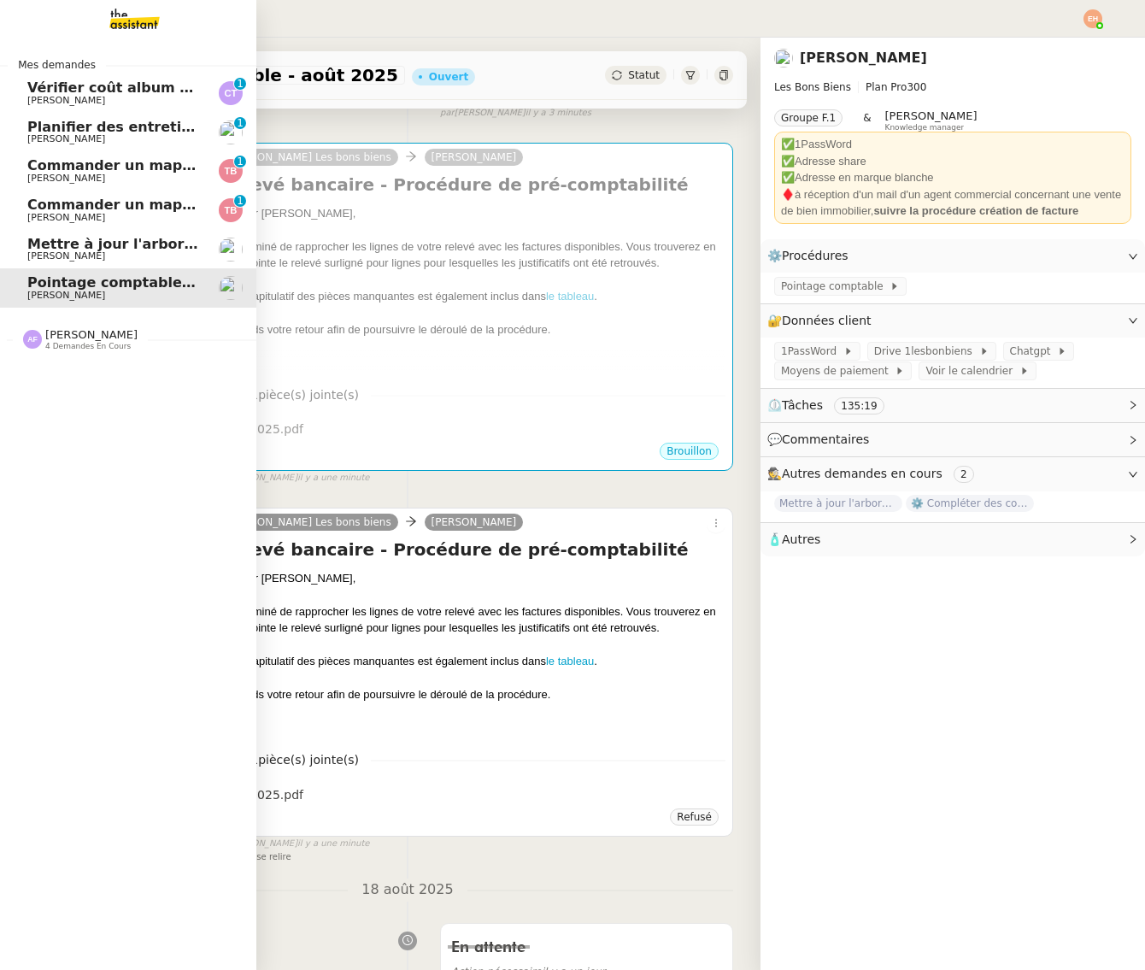
click at [29, 240] on span "Mettre à jour l'arborescence Drive" at bounding box center [159, 244] width 264 height 16
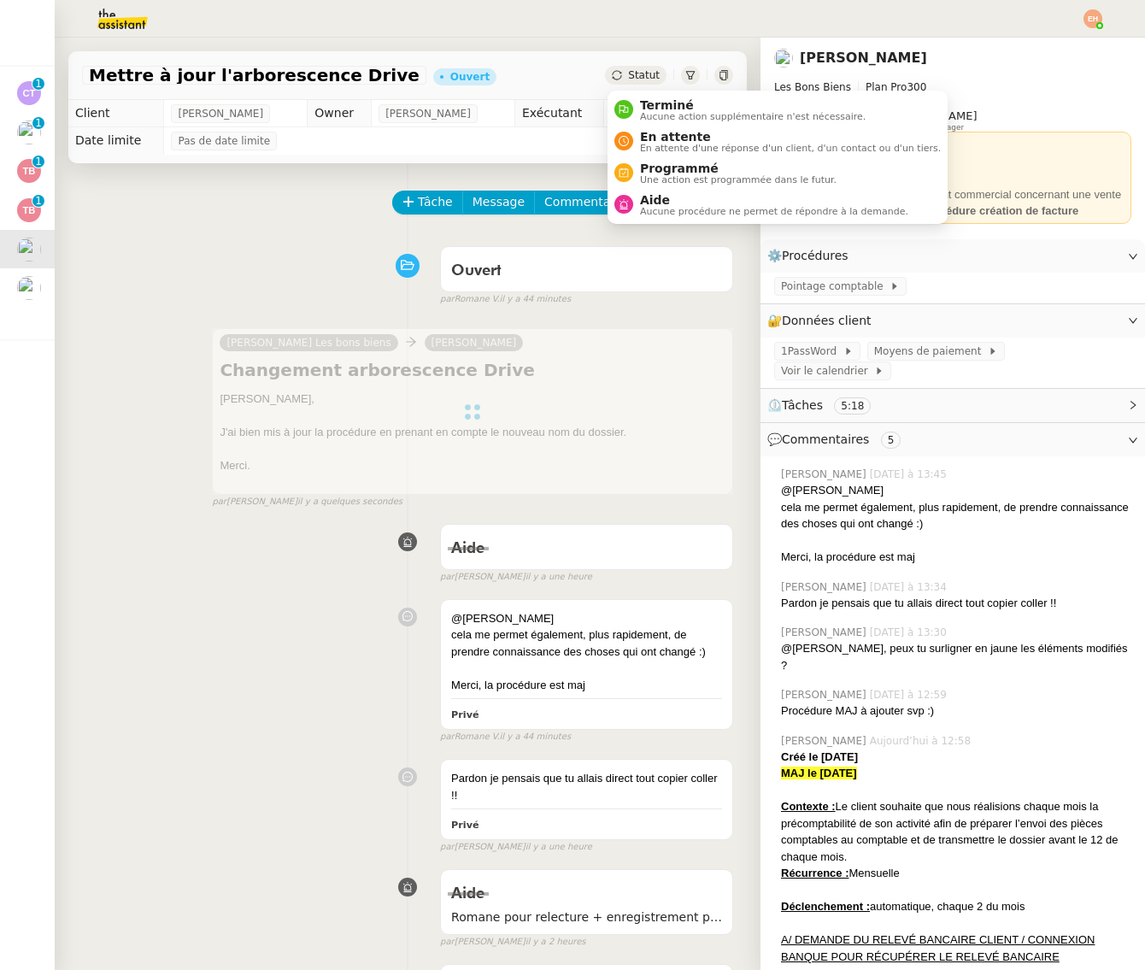
drag, startPoint x: 640, startPoint y: 76, endPoint x: 636, endPoint y: 88, distance: 12.7
click at [640, 76] on span "Statut" at bounding box center [644, 75] width 32 height 12
click at [640, 102] on span "Terminé" at bounding box center [753, 105] width 226 height 14
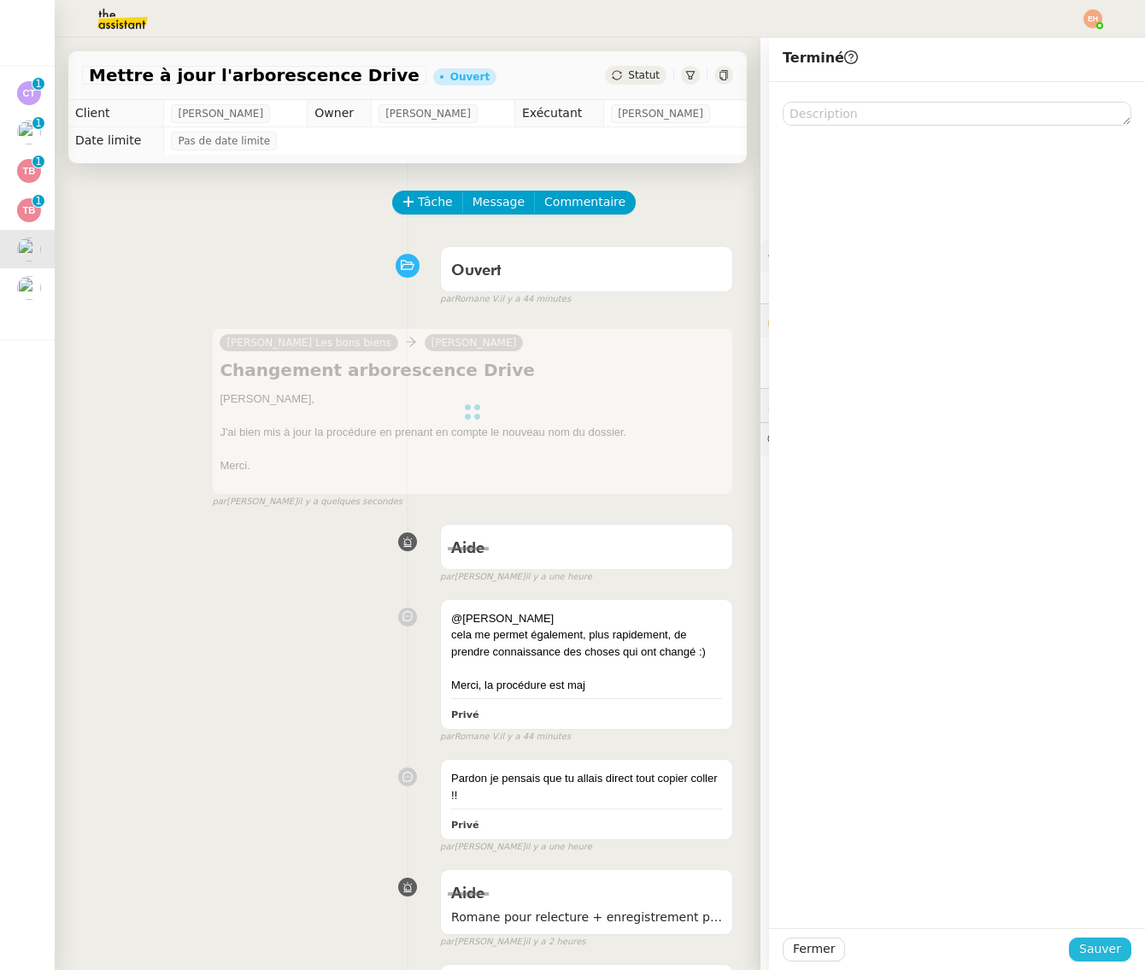
click at [1095, 940] on span "Sauver" at bounding box center [1100, 949] width 42 height 20
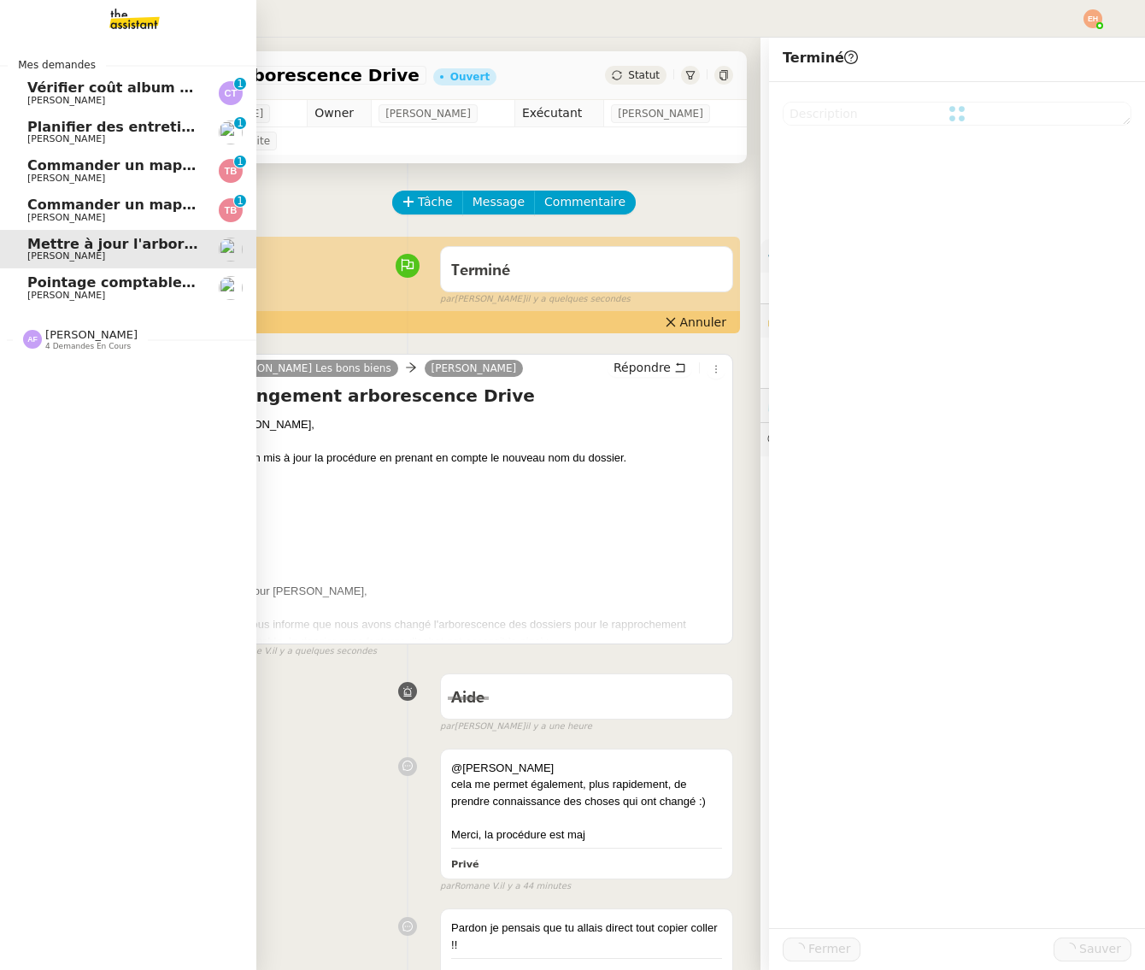
click at [28, 296] on span "[PERSON_NAME]" at bounding box center [66, 295] width 78 height 11
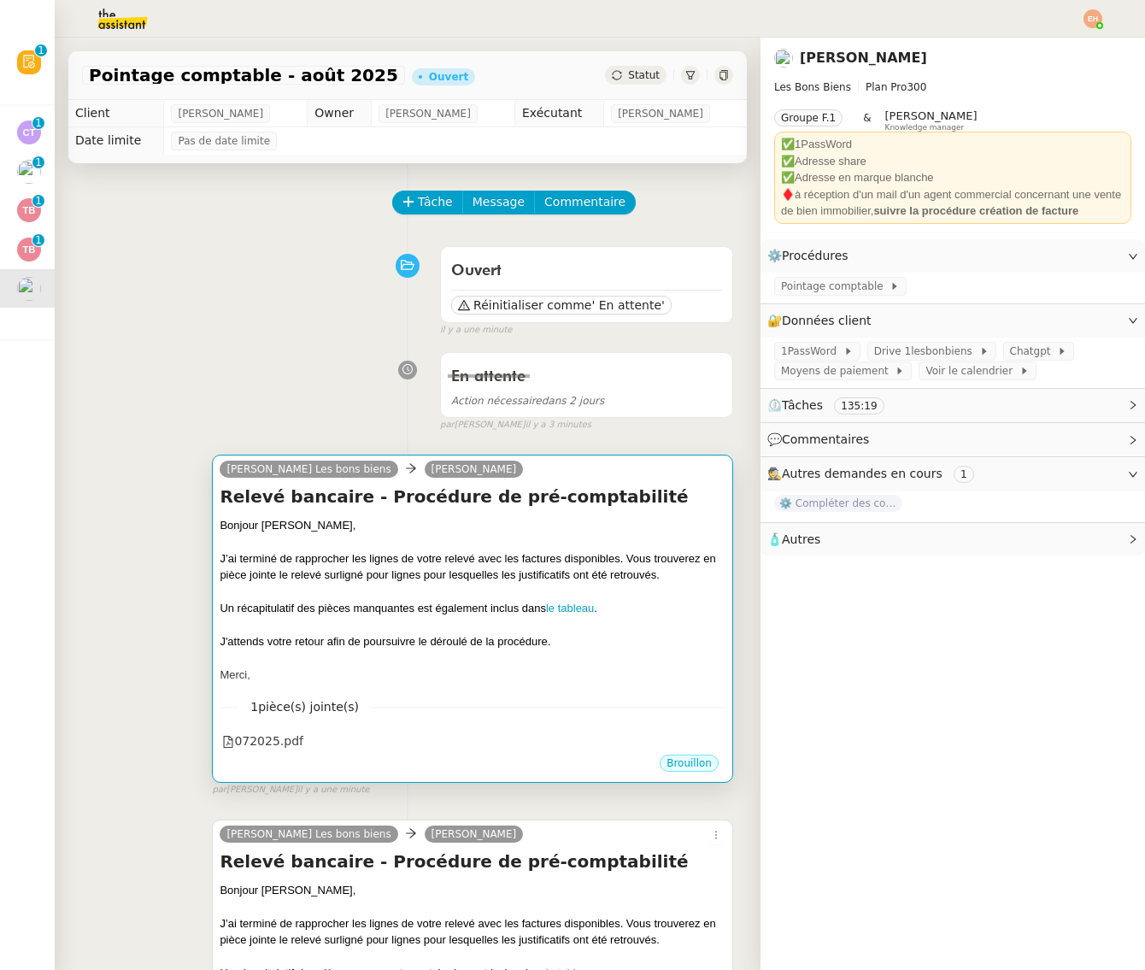
click at [461, 683] on div "1 pièce(s) jointe(s) 072025.pdf" at bounding box center [473, 718] width 506 height 70
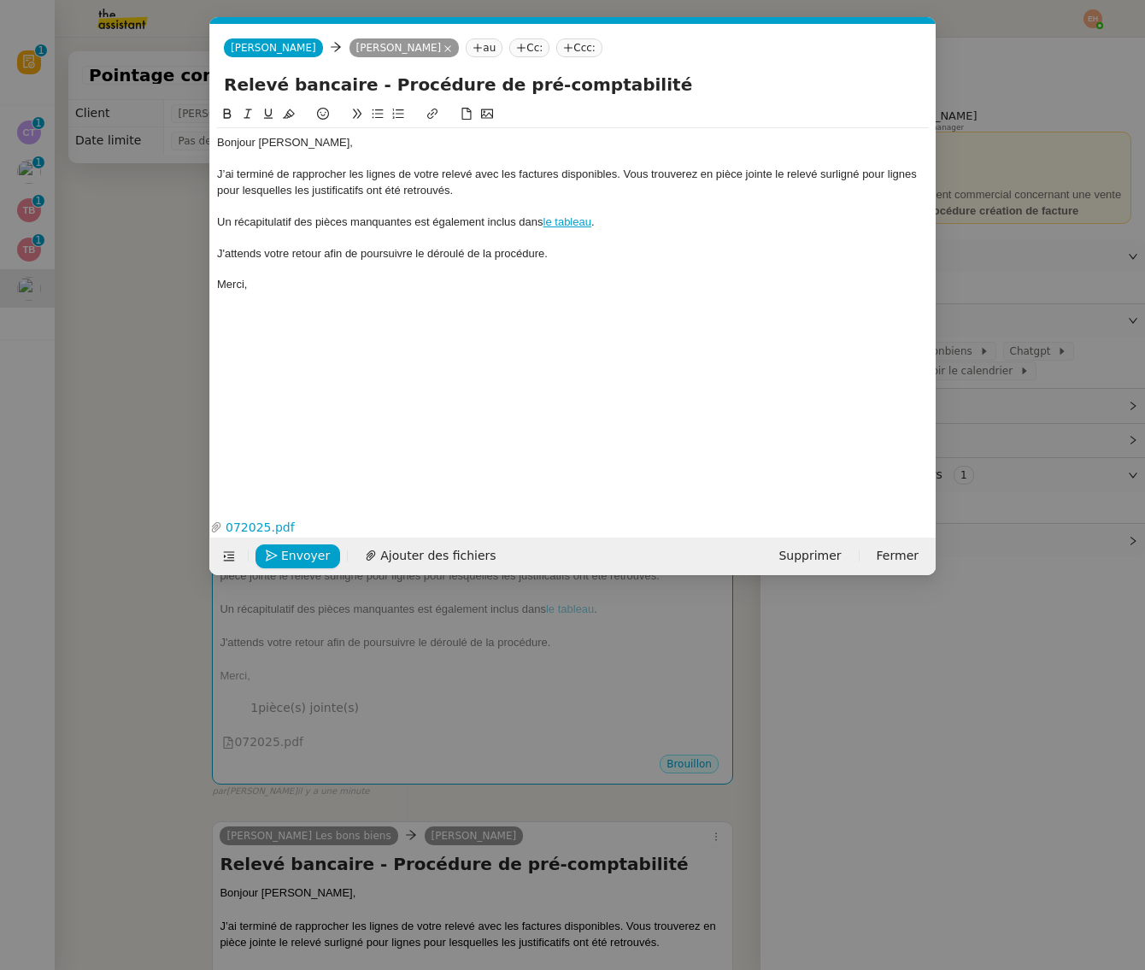
scroll to position [0, 37]
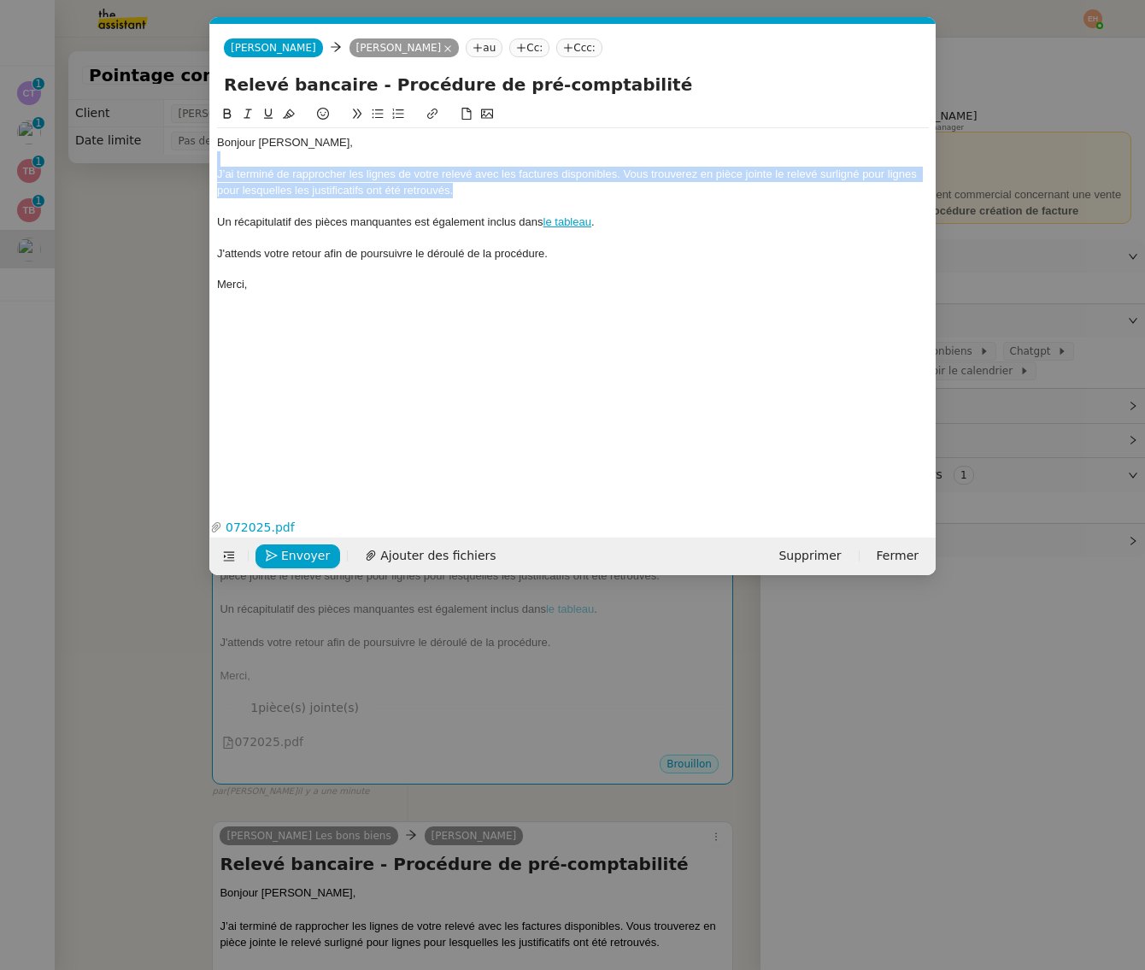
drag, startPoint x: 455, startPoint y: 187, endPoint x: 235, endPoint y: 161, distance: 221.9
click at [235, 161] on div "Bonjour [PERSON_NAME], J’ai terminé de rapprocher les lignes de votre relevé av…" at bounding box center [573, 214] width 712 height 172
copy div "J’ai terminé de rapprocher les lignes de votre relevé avec les factures disponi…"
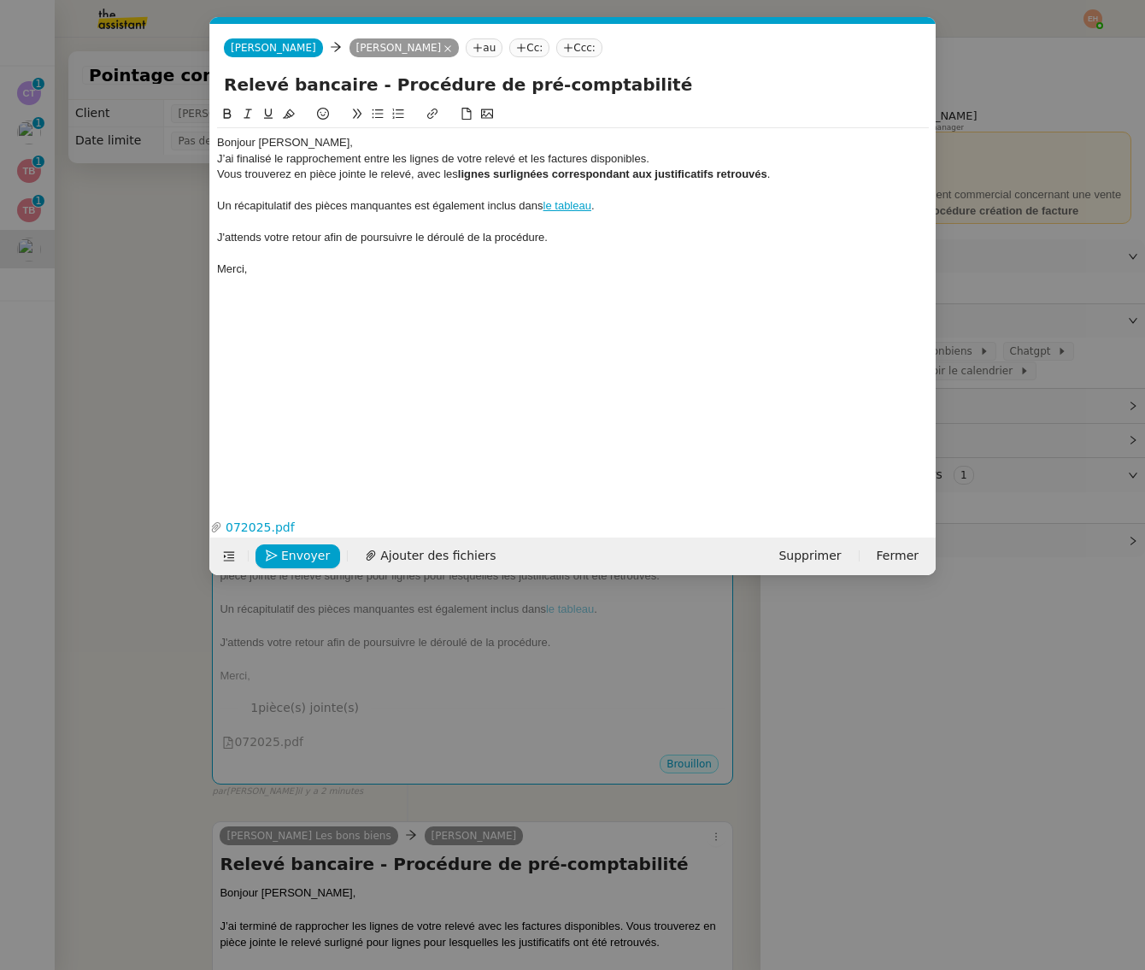
scroll to position [18, 1]
click at [601, 170] on strong "lignes surlignées correspondant aux justificatifs retrouvés" at bounding box center [612, 173] width 309 height 13
click at [583, 168] on strong "lignes surlignées correspondant aux justificatifs retrouvés" at bounding box center [612, 173] width 309 height 13
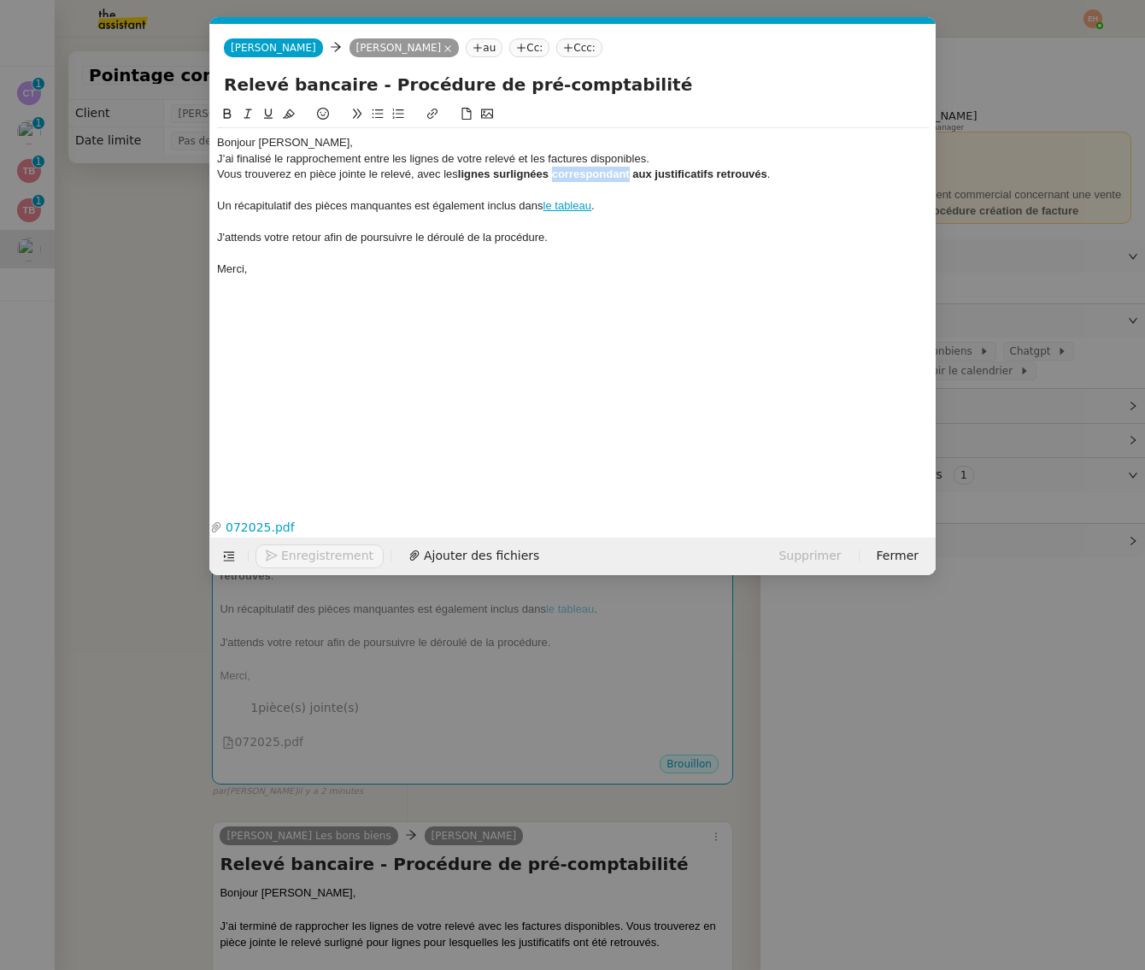
click at [583, 168] on strong "lignes surlignées correspondant aux justificatifs retrouvés" at bounding box center [612, 173] width 309 height 13
click at [516, 151] on div "J’ai finalisé le rapprochement entre les lignes de votre relevé et les factures…" at bounding box center [573, 158] width 712 height 15
click at [442, 139] on div "Bonjour [PERSON_NAME]," at bounding box center [573, 142] width 712 height 15
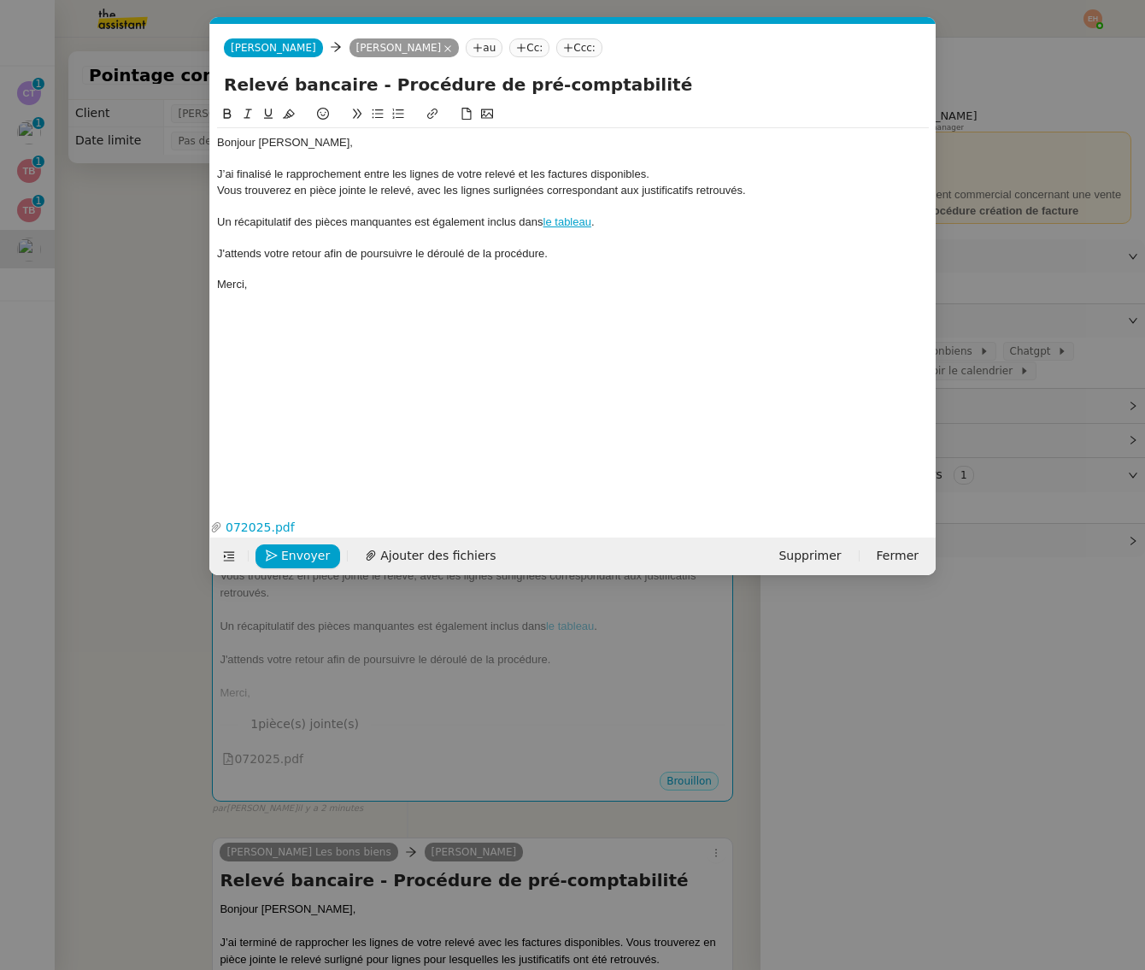
click at [225, 147] on div "Bonjour [PERSON_NAME]," at bounding box center [573, 142] width 712 height 15
click at [394, 177] on div "J’ai finalisé le rapprochement entre les lignes de votre relevé et les factures…" at bounding box center [573, 174] width 712 height 15
click at [688, 164] on div at bounding box center [573, 158] width 712 height 15
click at [303, 186] on div "Vous trouverez en pièce jointe le relevé, avec les lignes surlignées correspond…" at bounding box center [573, 190] width 712 height 15
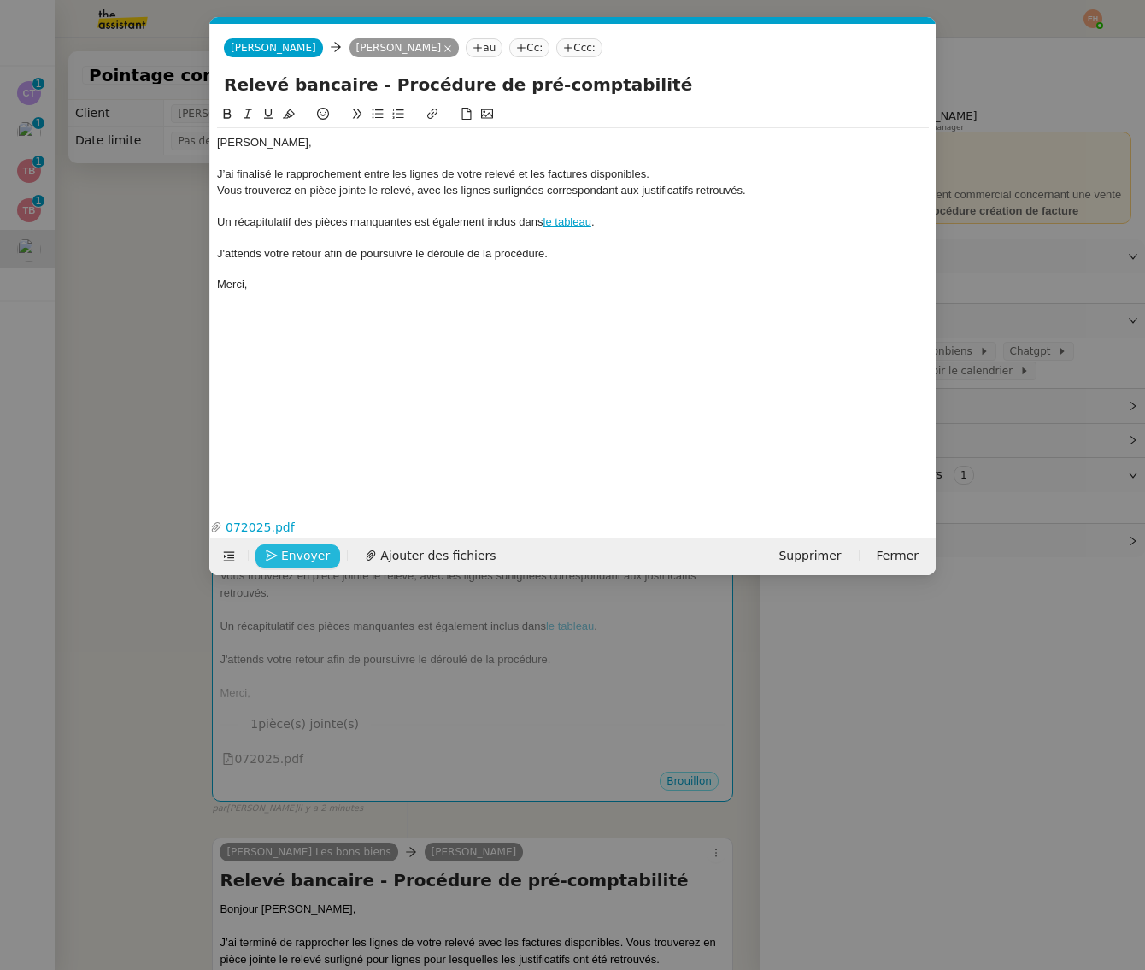
click at [279, 554] on button "Envoyer" at bounding box center [297, 556] width 85 height 24
click at [279, 554] on button "Confirmer l'envoi" at bounding box center [324, 556] width 138 height 24
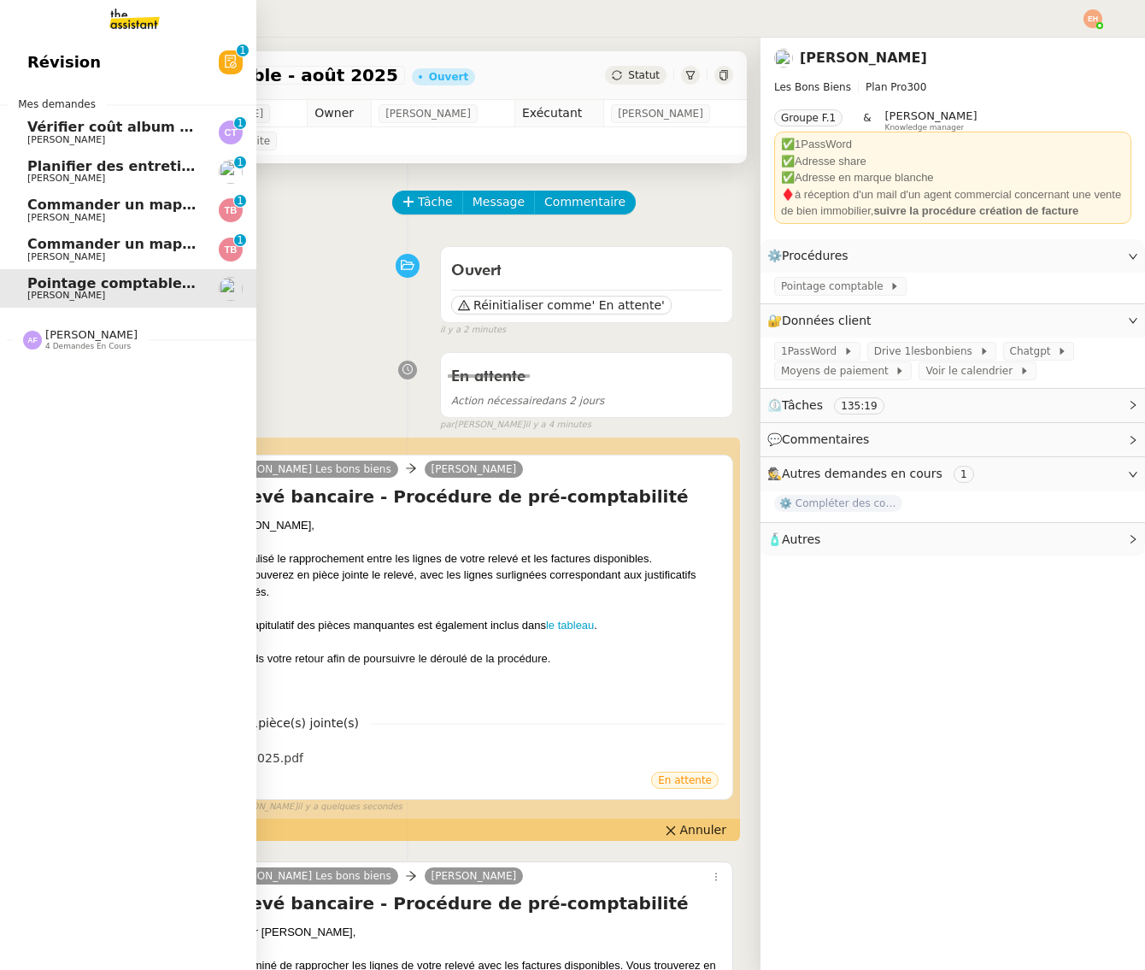
click at [38, 196] on span "Commander un mapping pour Afigec" at bounding box center [168, 204] width 282 height 16
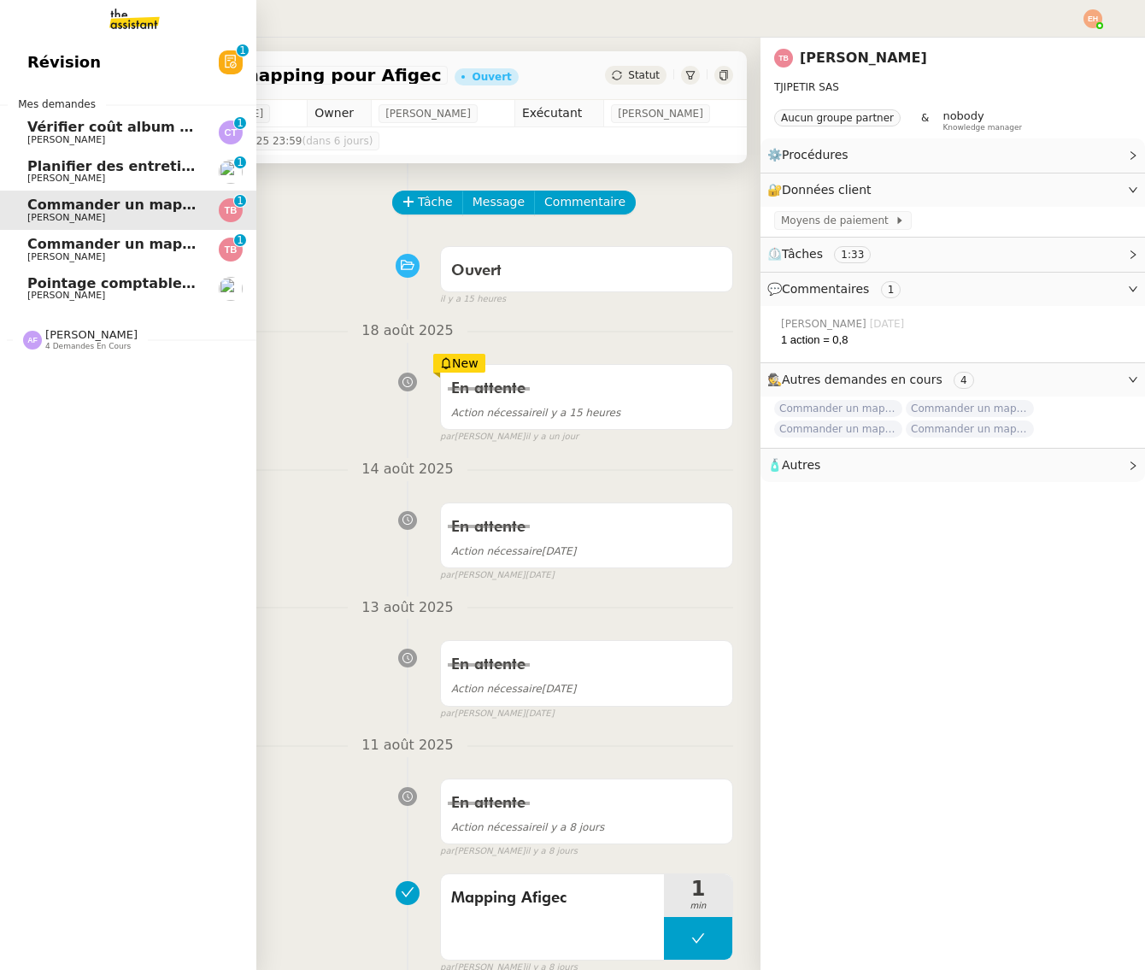
click at [56, 236] on span "Commander un mapping pour ACF" at bounding box center [159, 244] width 264 height 16
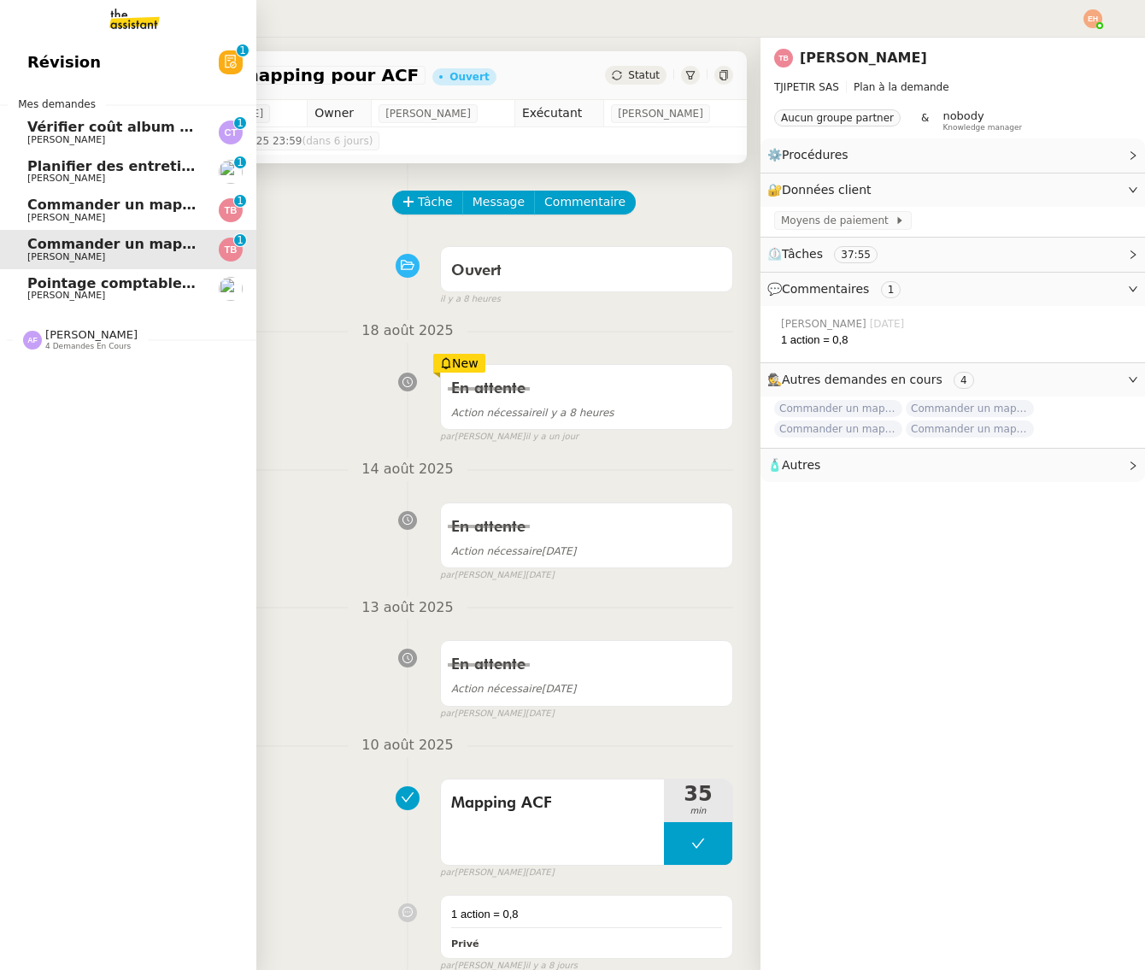
click at [144, 173] on span "[PERSON_NAME]" at bounding box center [113, 178] width 173 height 10
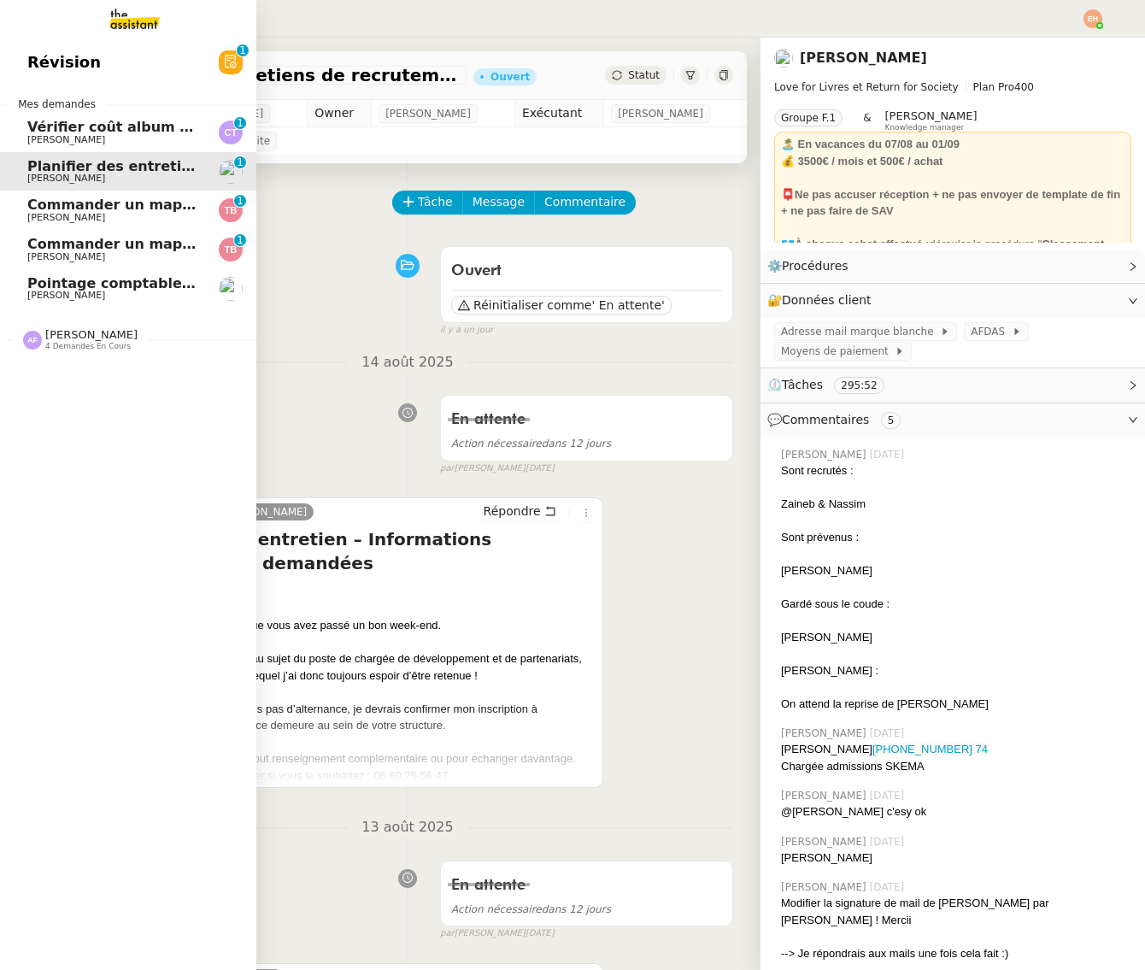
click at [107, 344] on span "4 demandes en cours" at bounding box center [87, 346] width 85 height 9
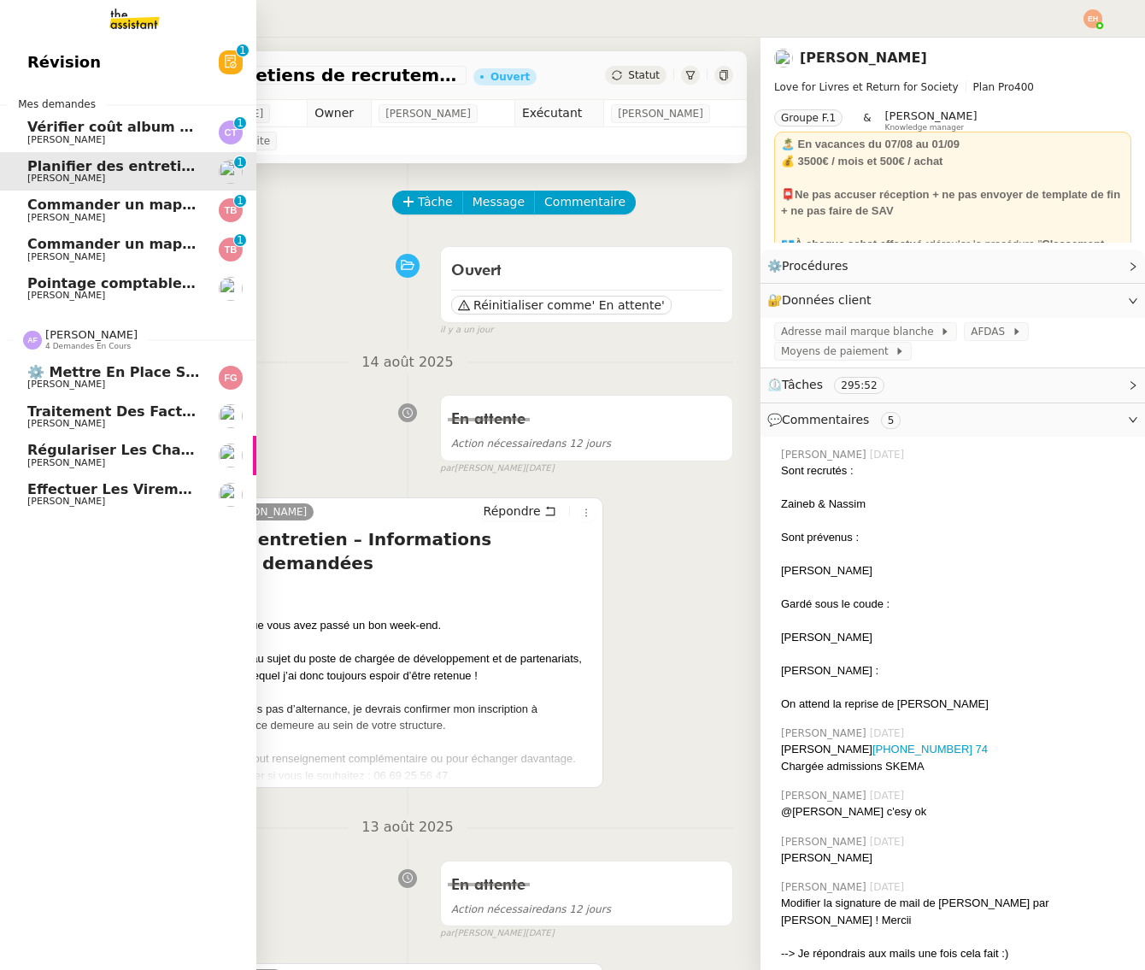
click at [103, 330] on span "[PERSON_NAME]" at bounding box center [91, 334] width 92 height 13
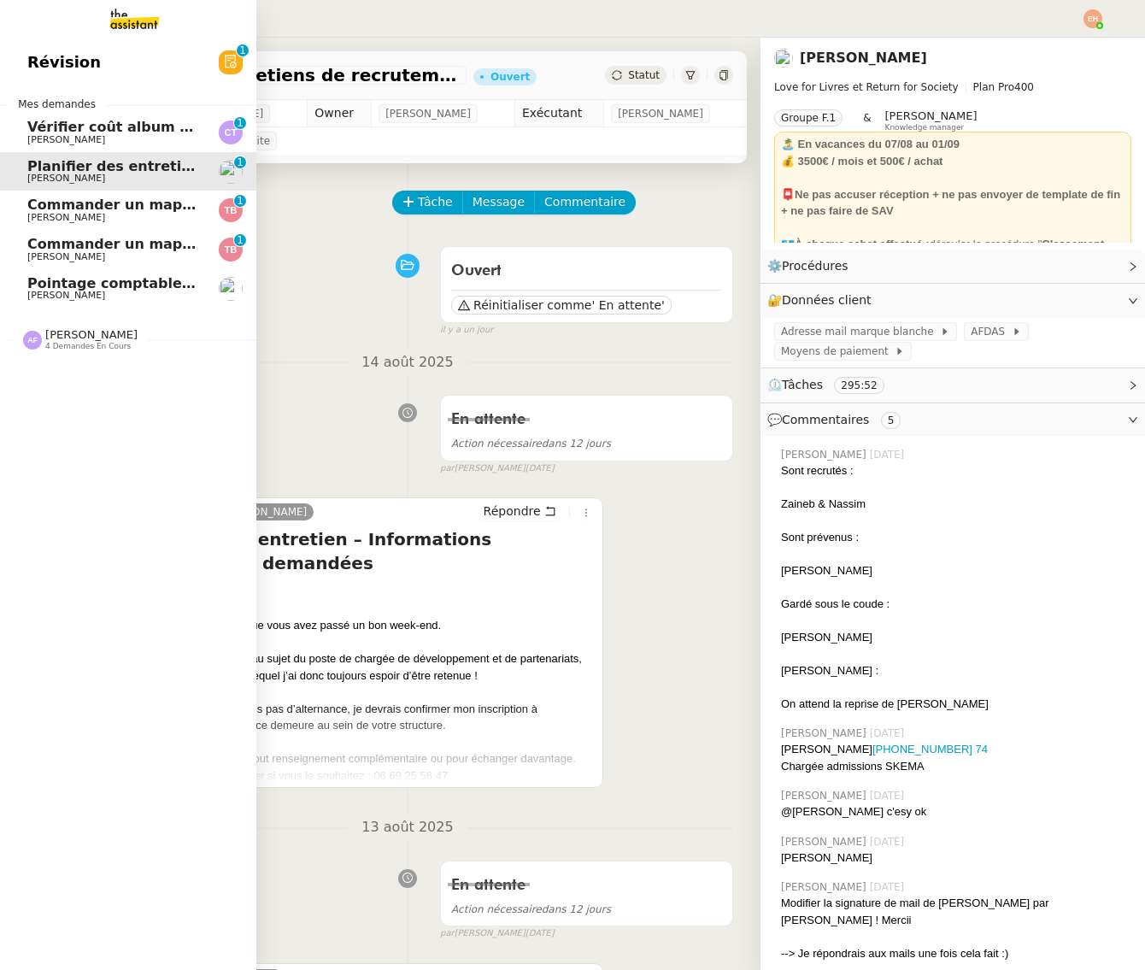
click at [103, 277] on span "Pointage comptable - août 2025" at bounding box center [150, 283] width 247 height 16
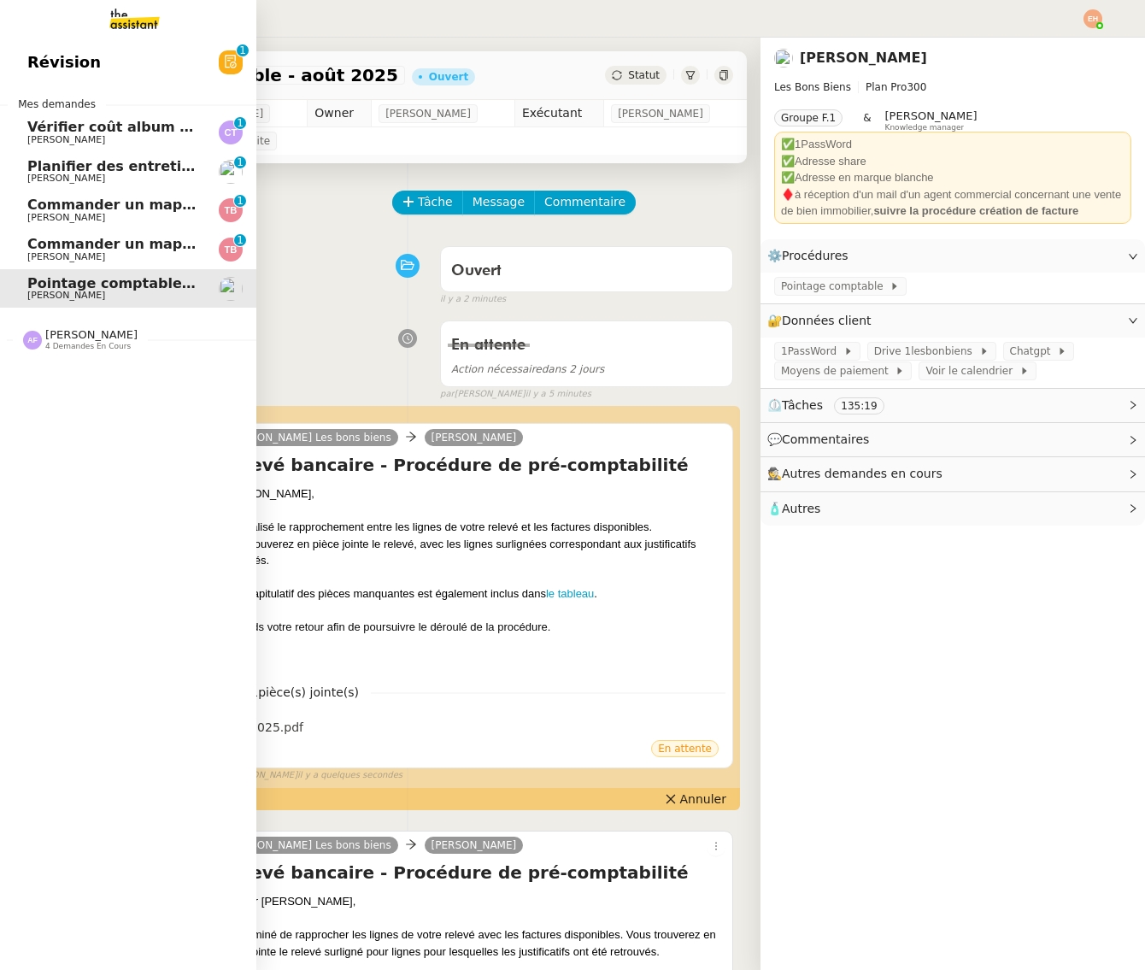
click at [127, 119] on span "Vérifier coût album photo Romane" at bounding box center [159, 127] width 264 height 16
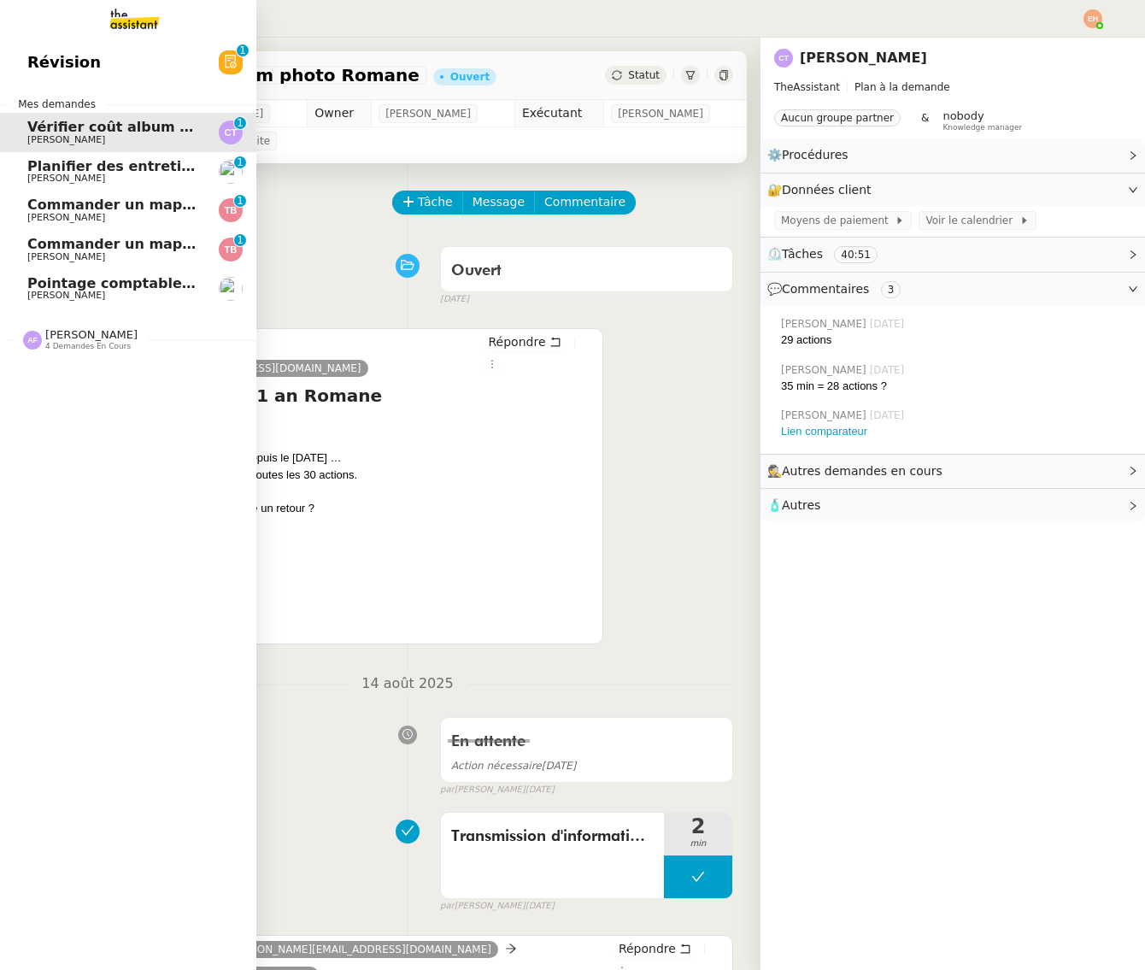
click at [138, 173] on span "[PERSON_NAME]" at bounding box center [113, 178] width 173 height 10
